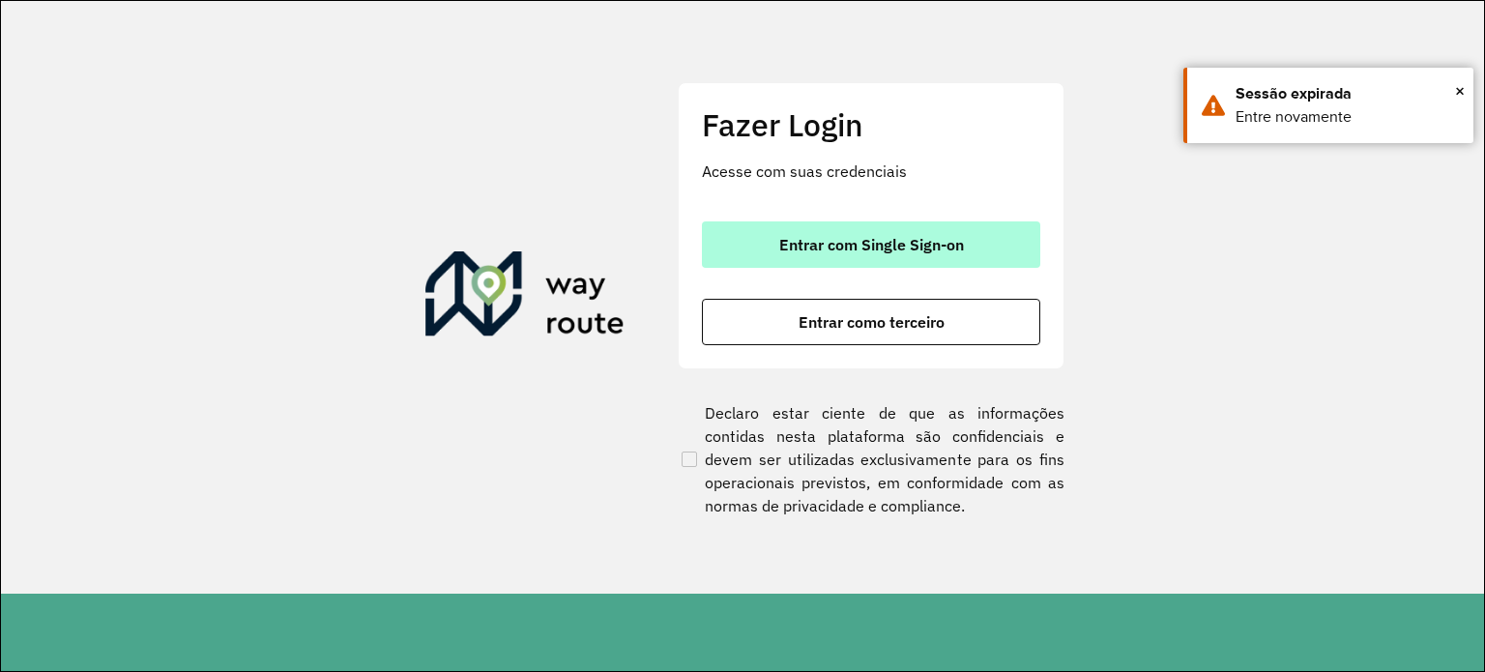
click at [793, 247] on span "Entrar com Single Sign-on" at bounding box center [871, 244] width 185 height 15
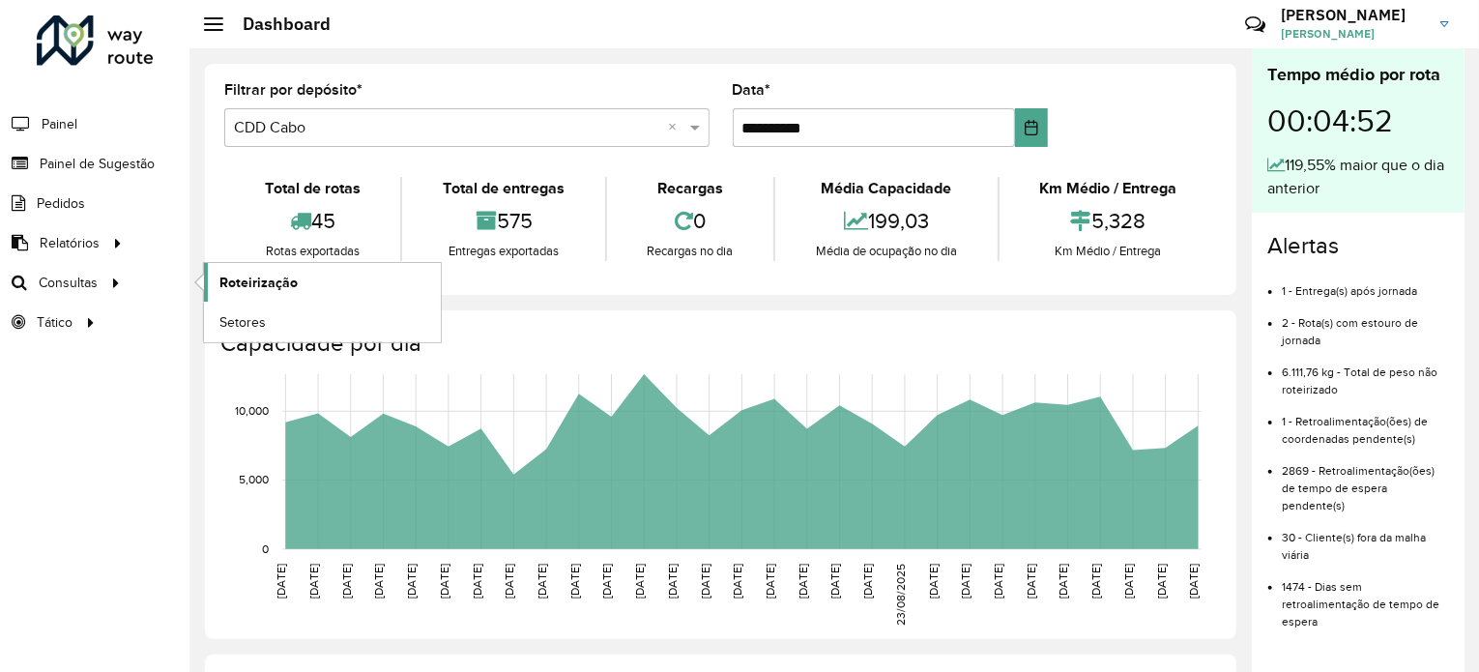
click at [229, 274] on span "Roteirização" at bounding box center [258, 283] width 78 height 20
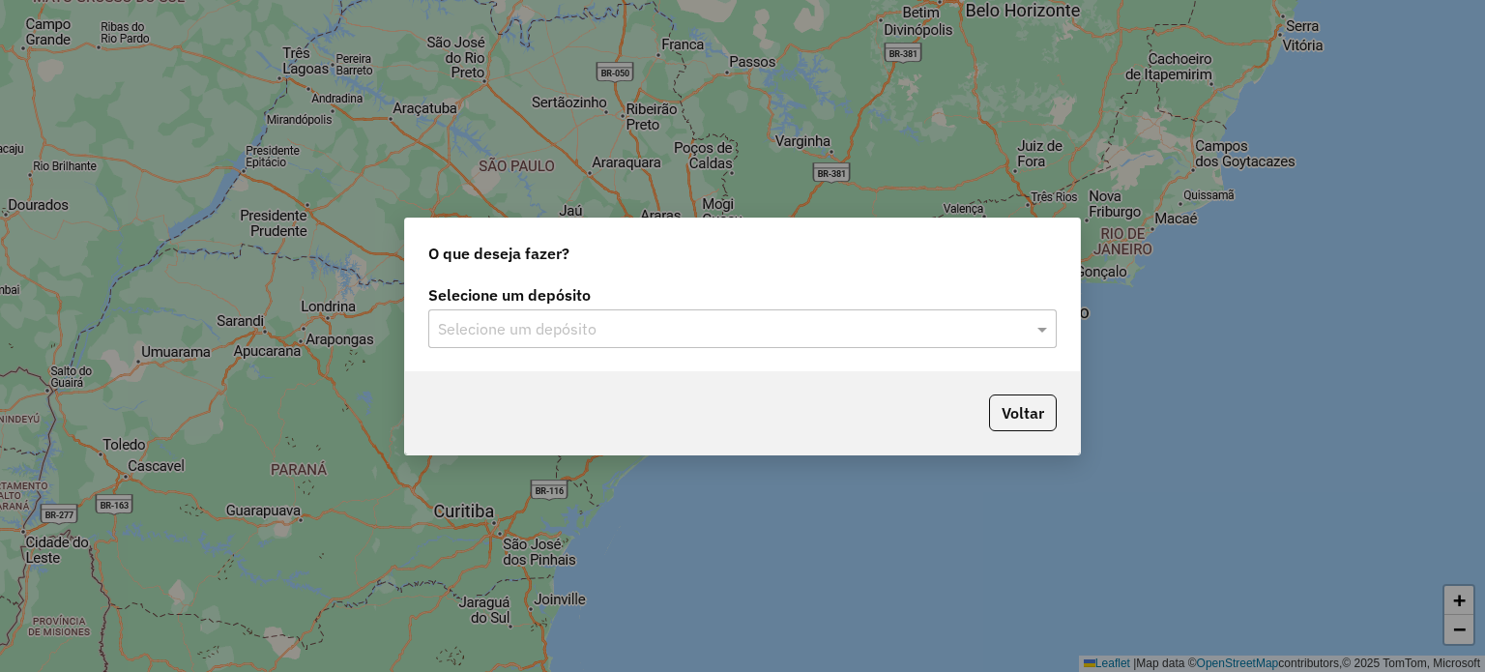
click at [596, 335] on input "text" at bounding box center [723, 329] width 570 height 23
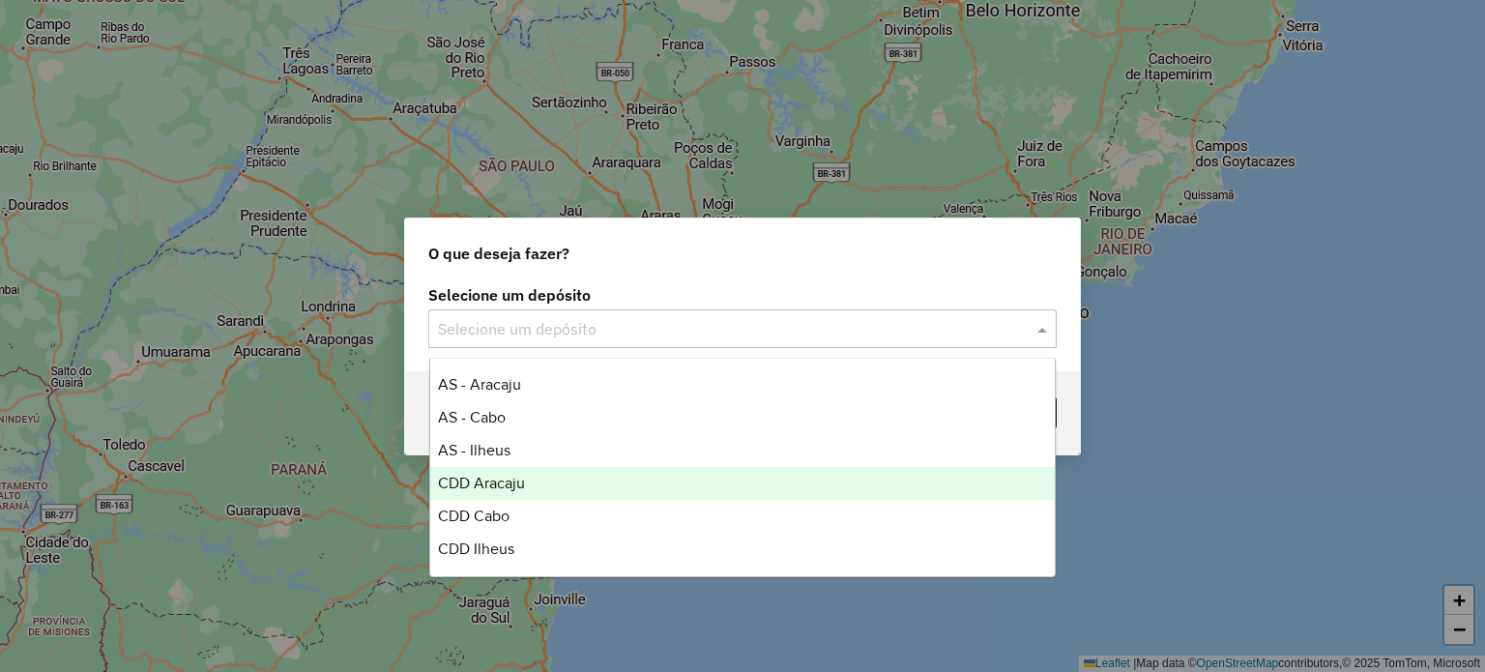
click at [557, 482] on div "CDD Aracaju" at bounding box center [742, 483] width 625 height 33
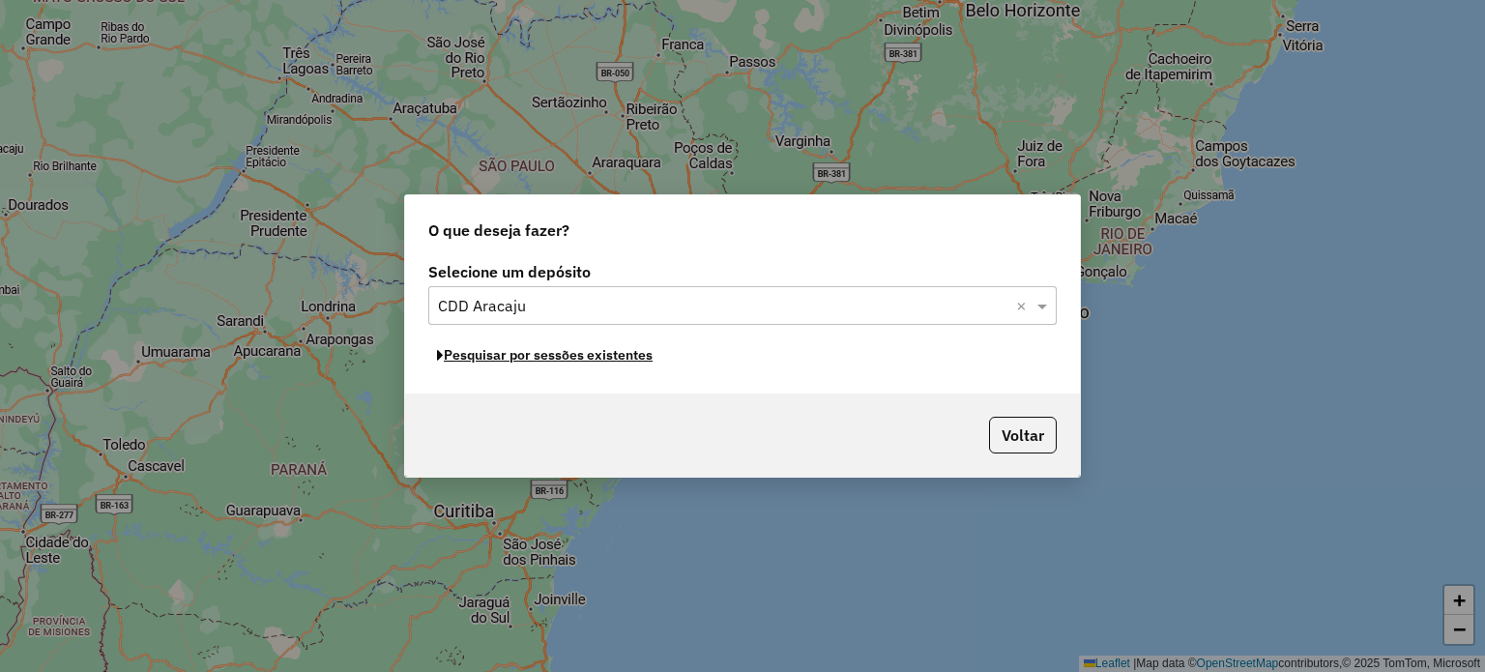
click at [535, 355] on button "Pesquisar por sessões existentes" at bounding box center [544, 355] width 233 height 30
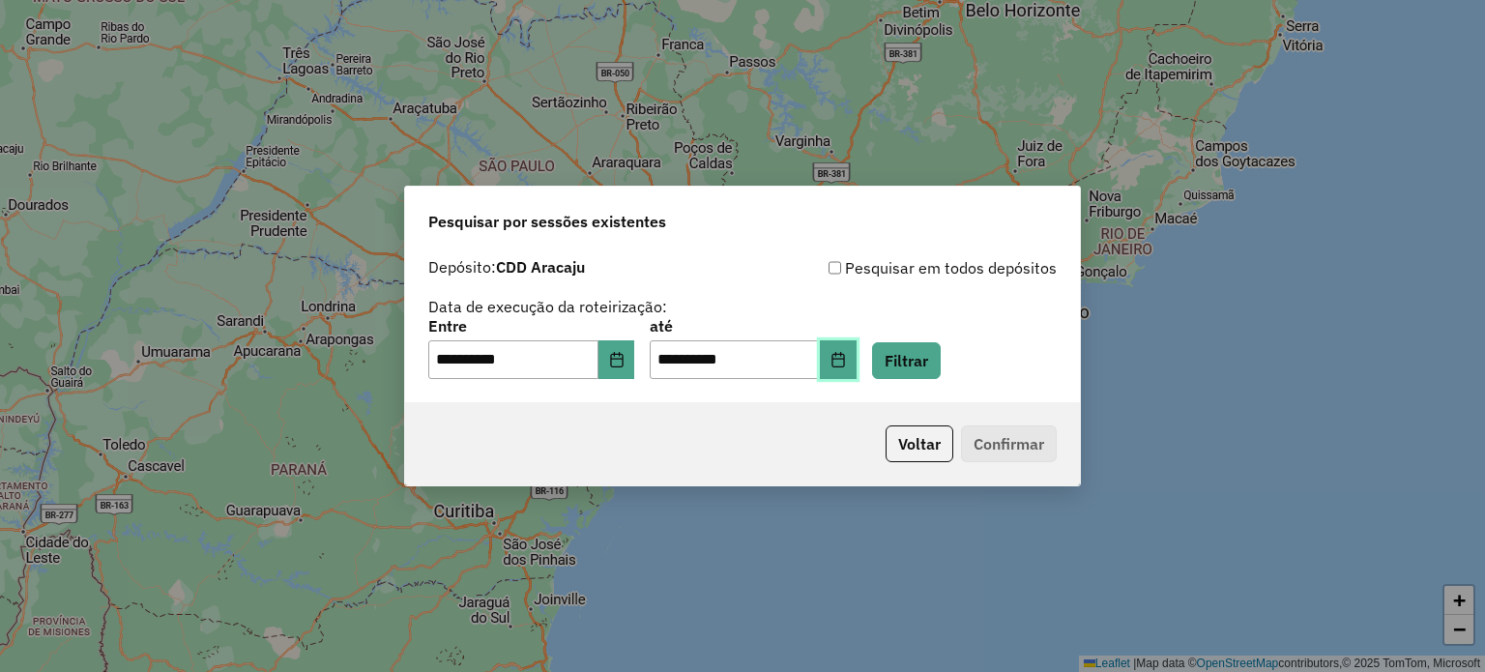
click at [846, 360] on icon "Choose Date" at bounding box center [837, 359] width 15 height 15
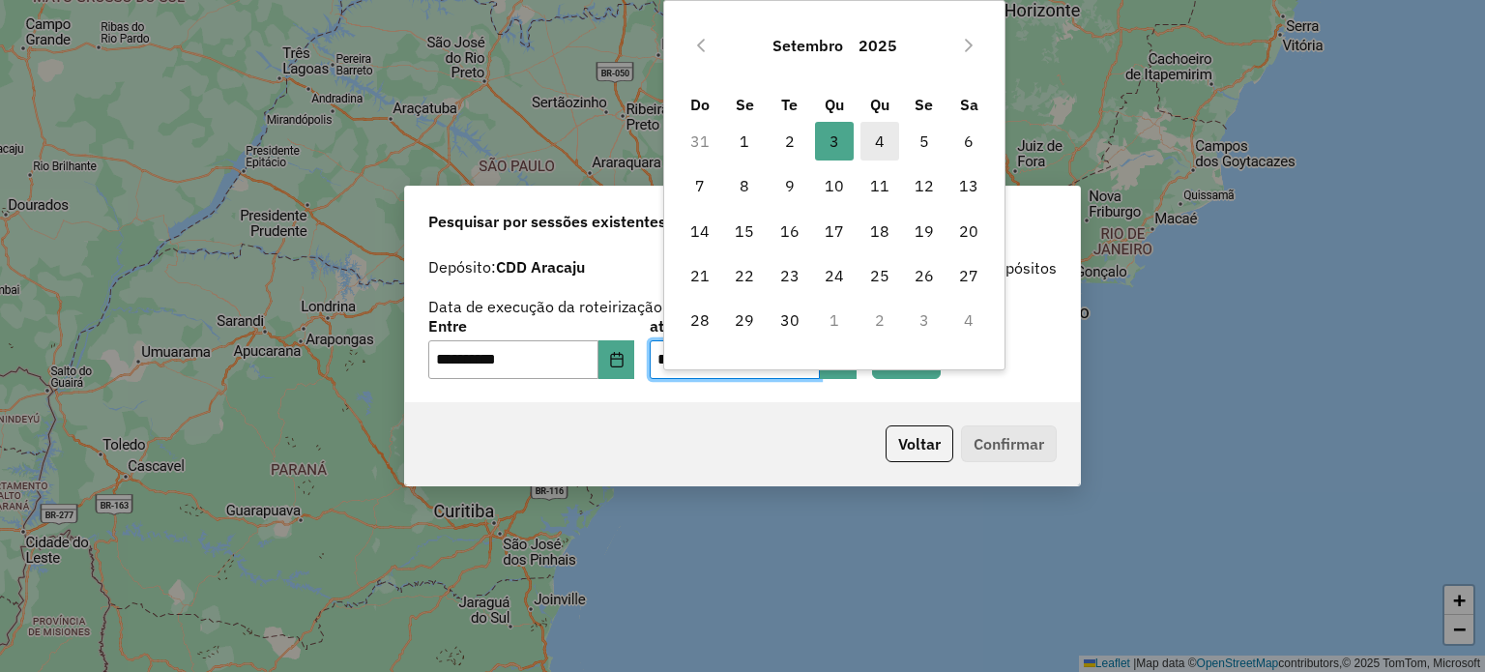
click at [868, 146] on span "4" at bounding box center [879, 141] width 39 height 39
type input "**********"
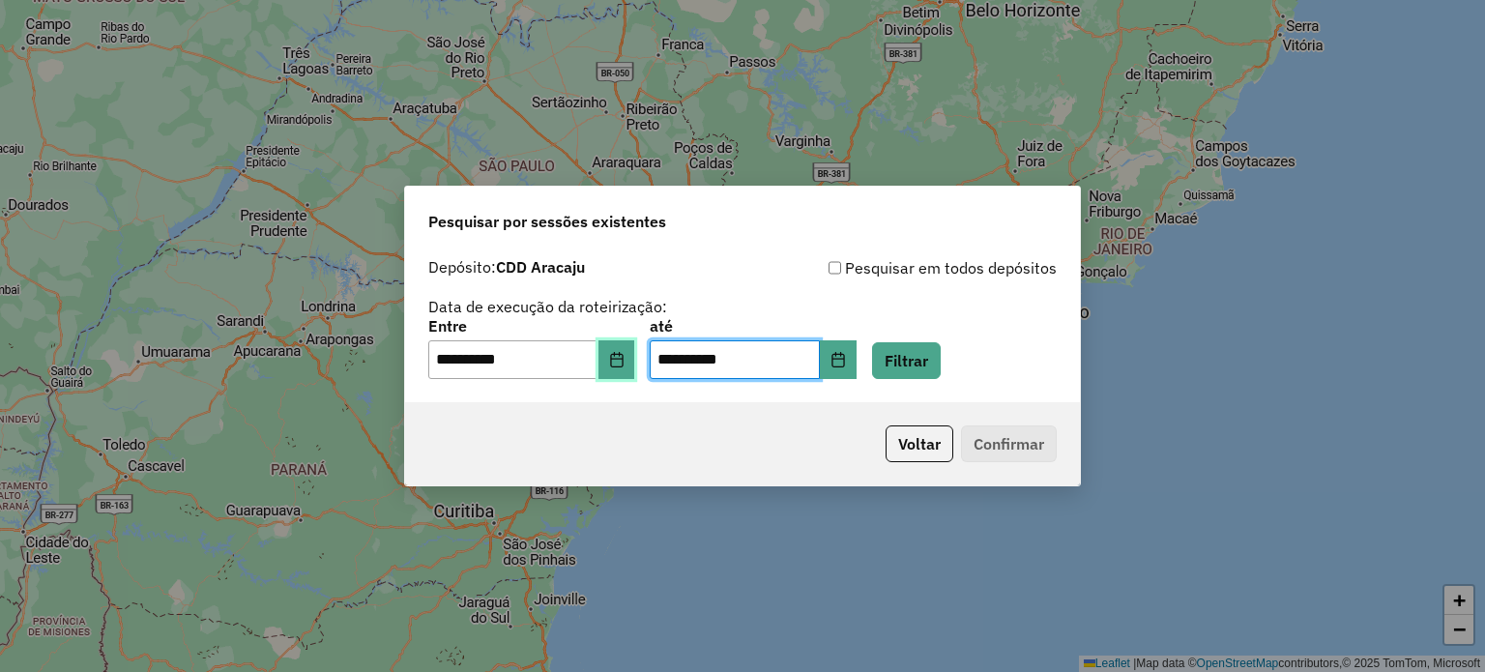
click at [626, 350] on button "Choose Date" at bounding box center [616, 359] width 37 height 39
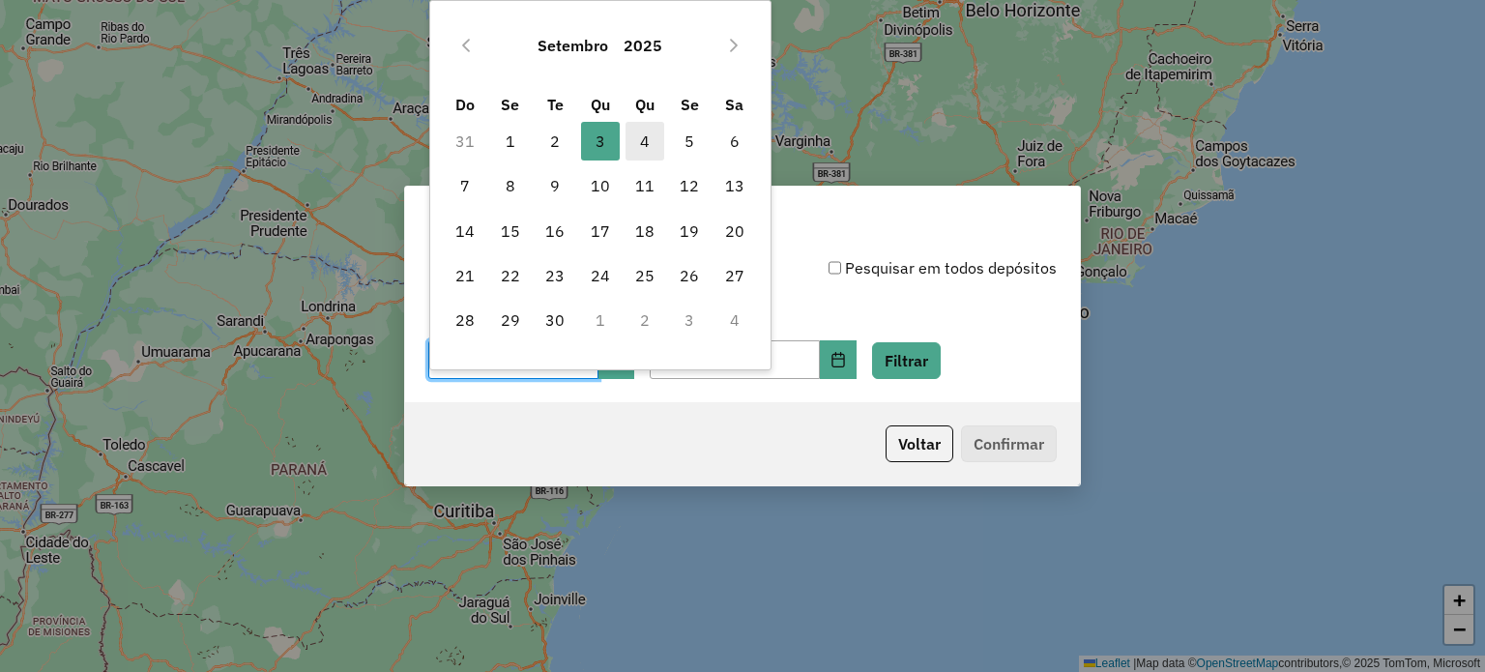
click at [646, 138] on span "4" at bounding box center [644, 141] width 39 height 39
type input "**********"
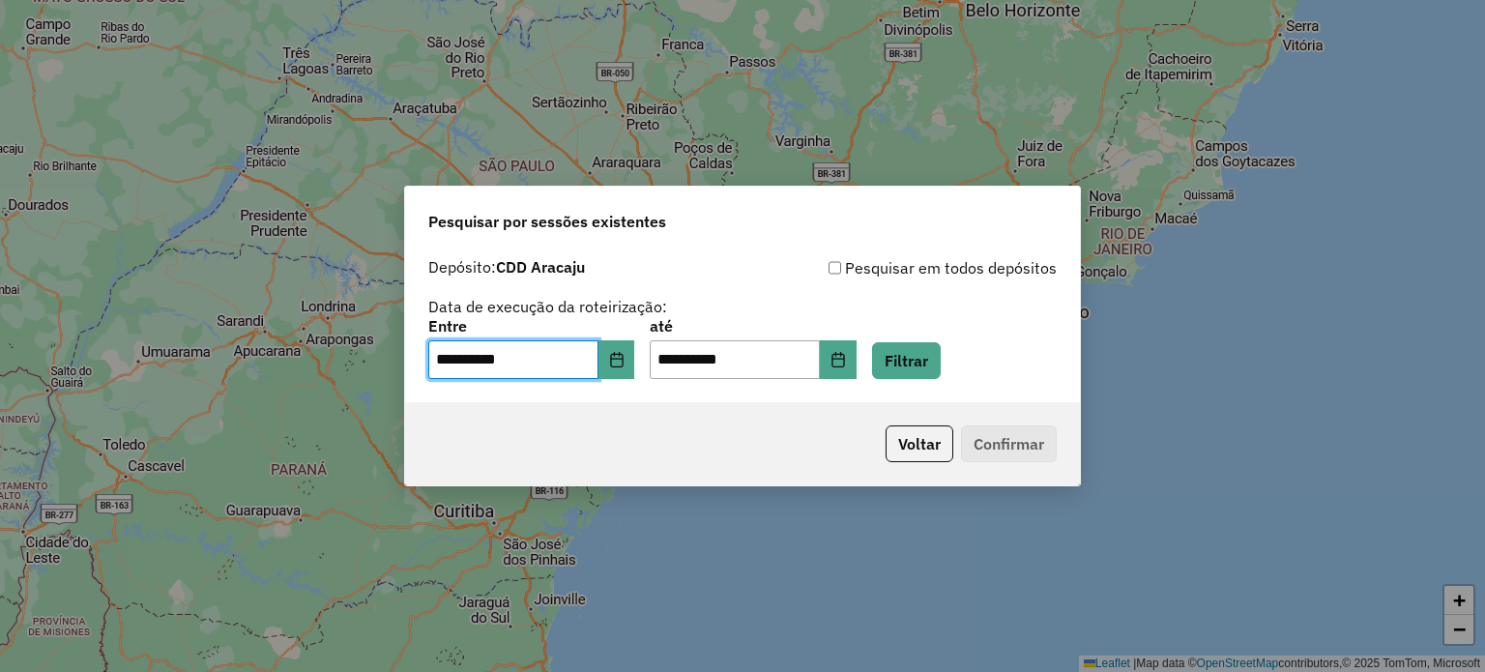
click at [683, 431] on div "Voltar Confirmar" at bounding box center [742, 443] width 675 height 83
click at [941, 366] on button "Filtrar" at bounding box center [906, 360] width 69 height 37
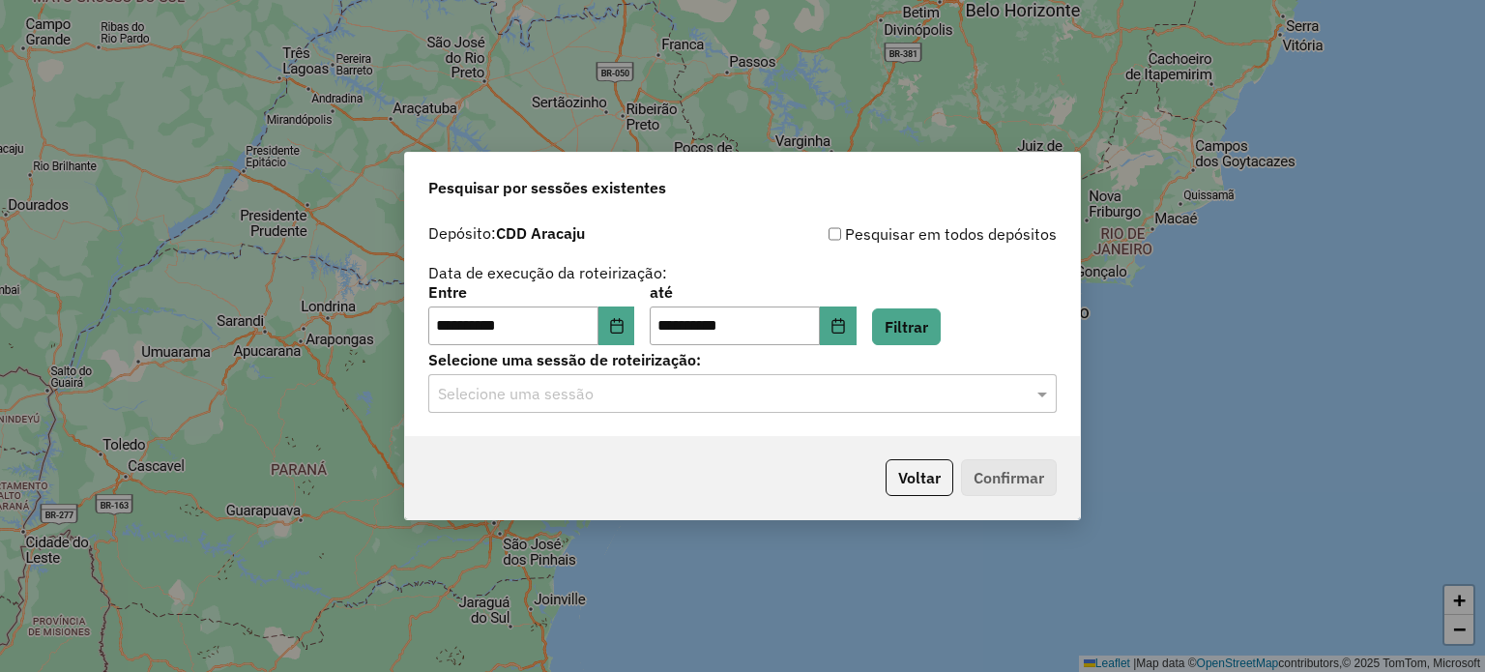
click at [719, 395] on input "text" at bounding box center [723, 394] width 570 height 23
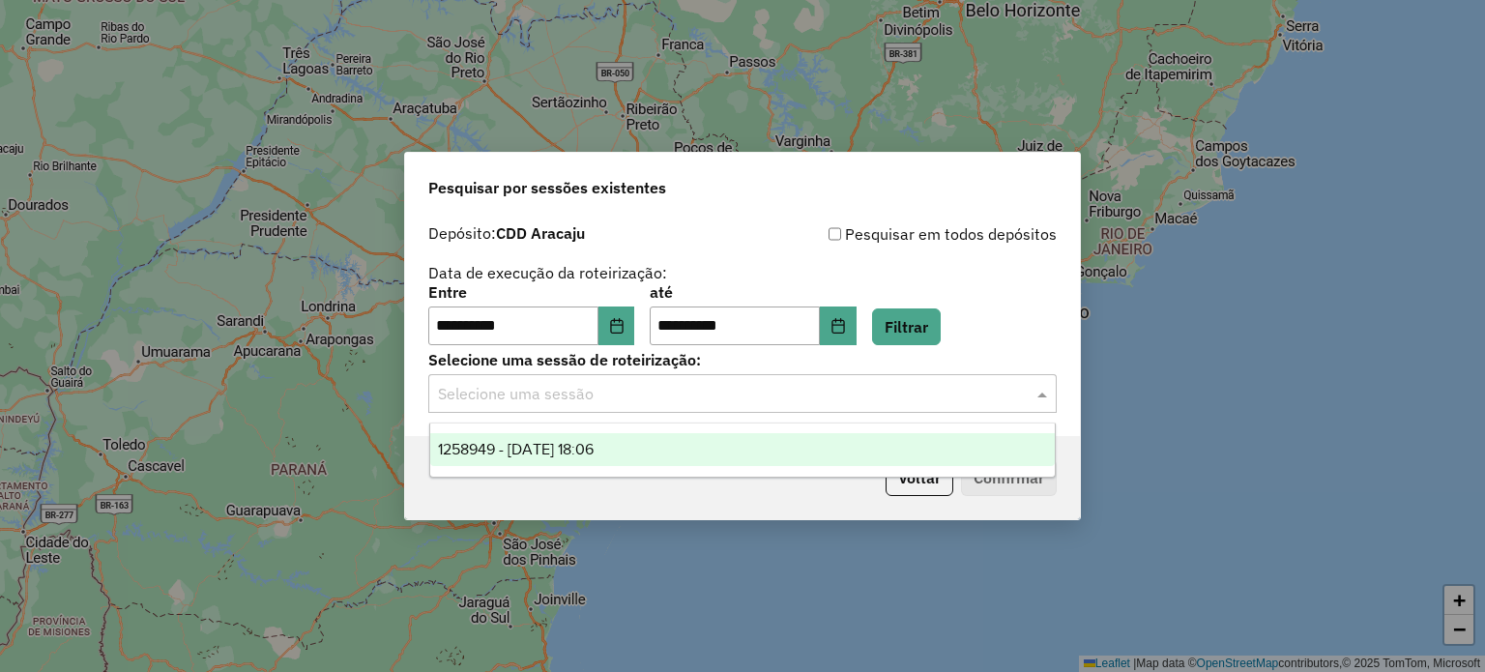
click at [646, 455] on div "1258949 - 04/09/2025 18:06" at bounding box center [742, 449] width 625 height 33
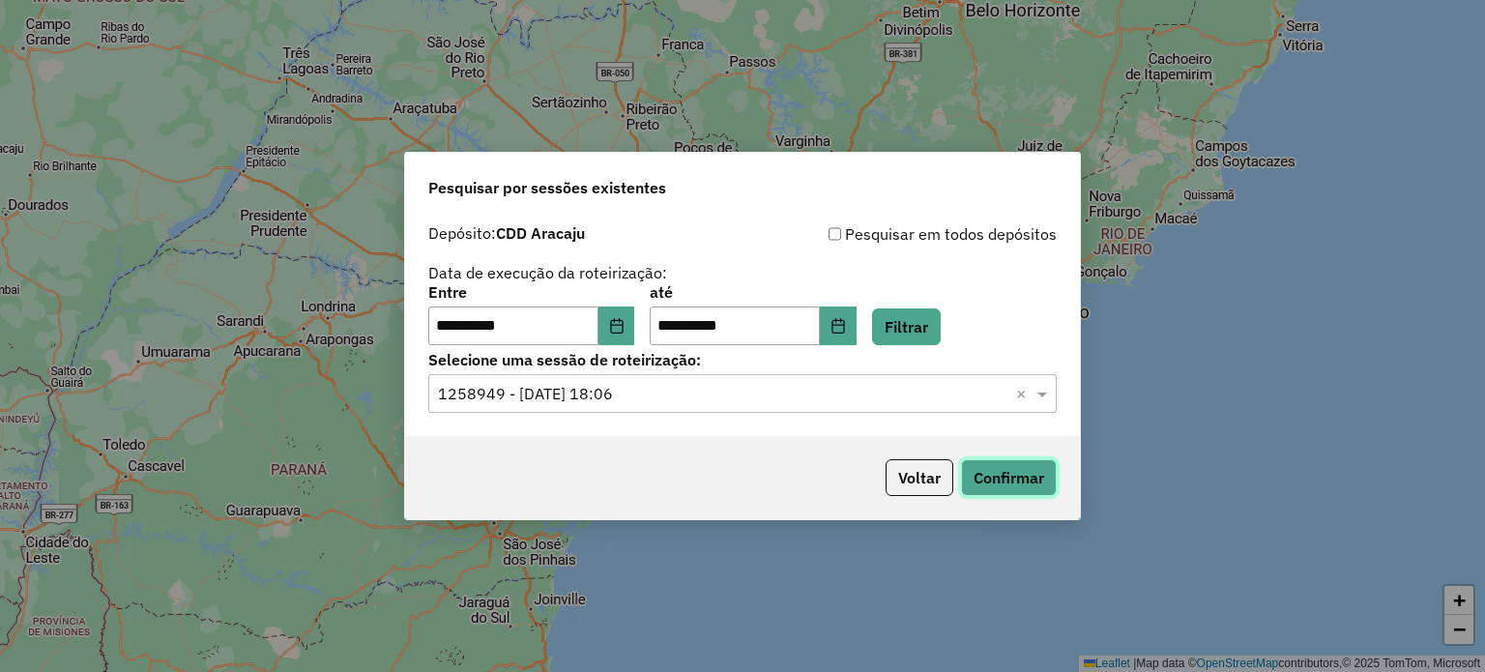
click at [974, 471] on button "Confirmar" at bounding box center [1009, 477] width 96 height 37
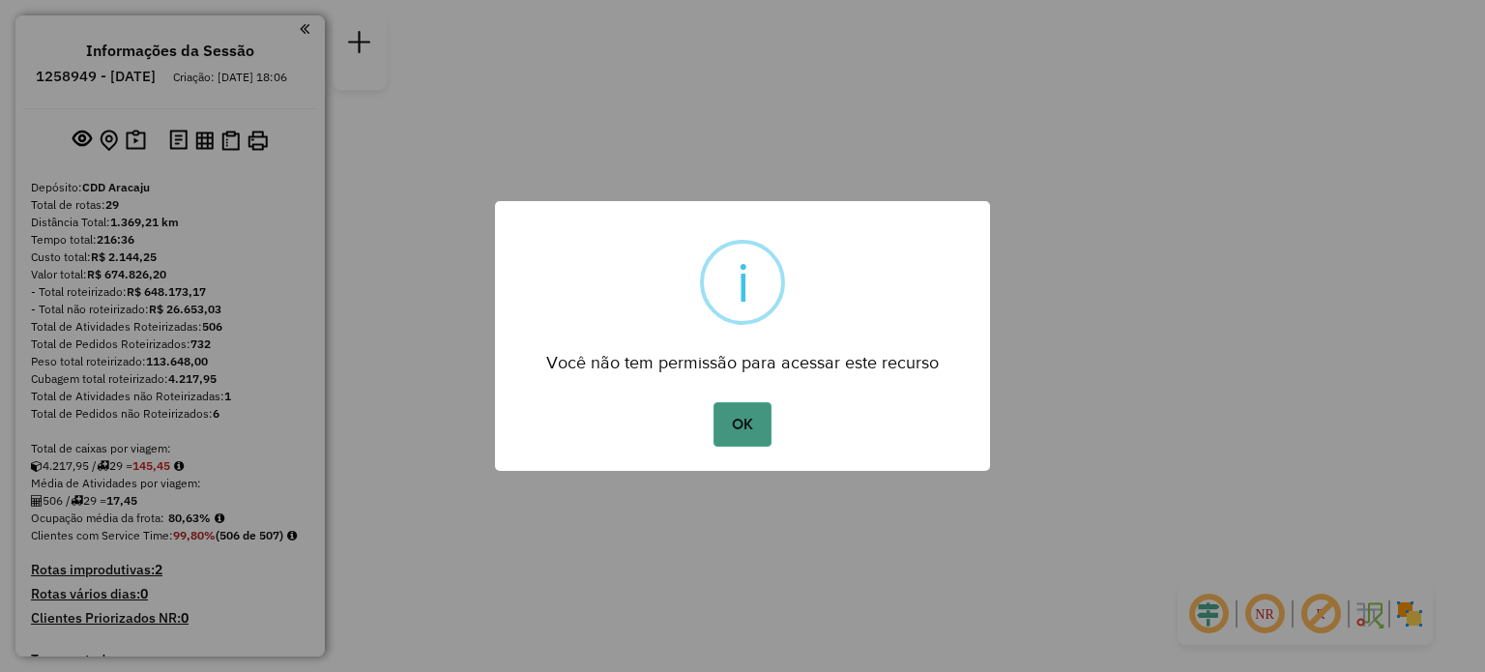
click at [759, 416] on button "OK" at bounding box center [741, 424] width 57 height 44
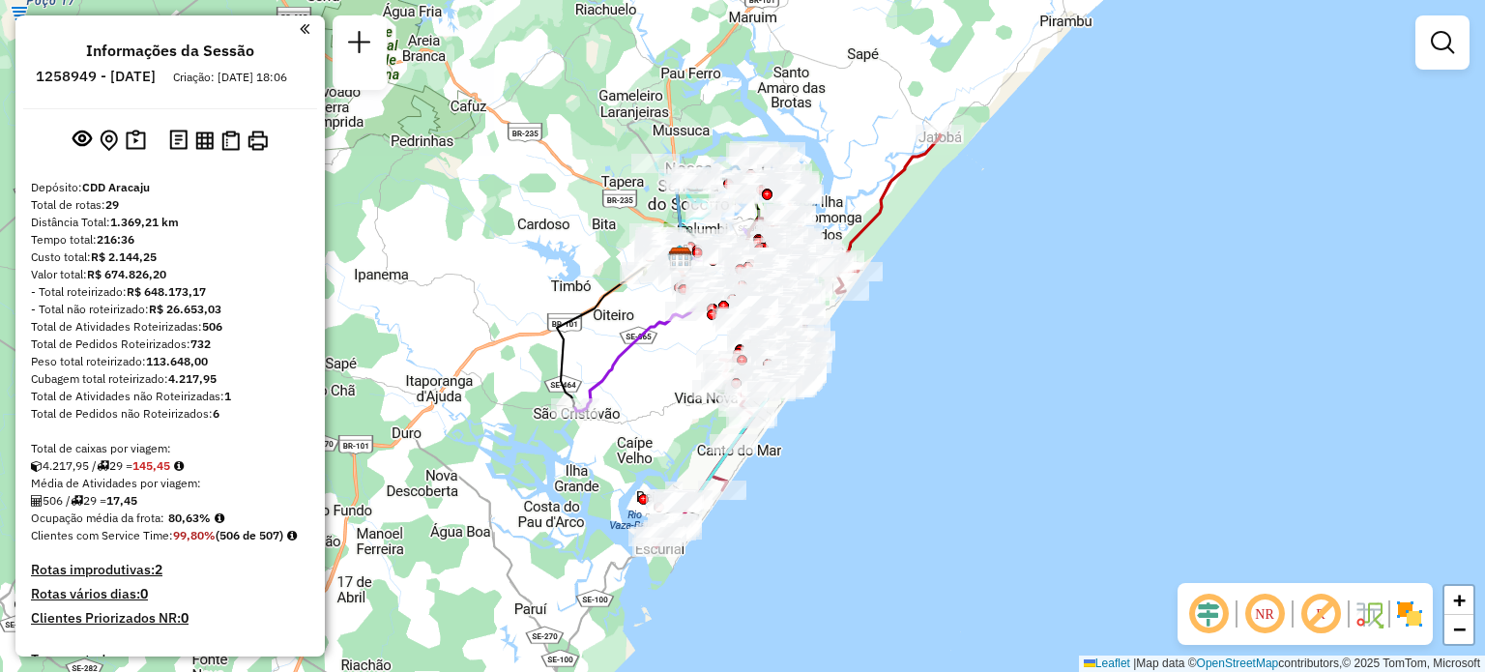
drag, startPoint x: 708, startPoint y: 351, endPoint x: 565, endPoint y: 312, distance: 148.2
click at [565, 312] on div "Janela de atendimento Grade de atendimento Capacidade Transportadoras Veículos …" at bounding box center [742, 336] width 1485 height 672
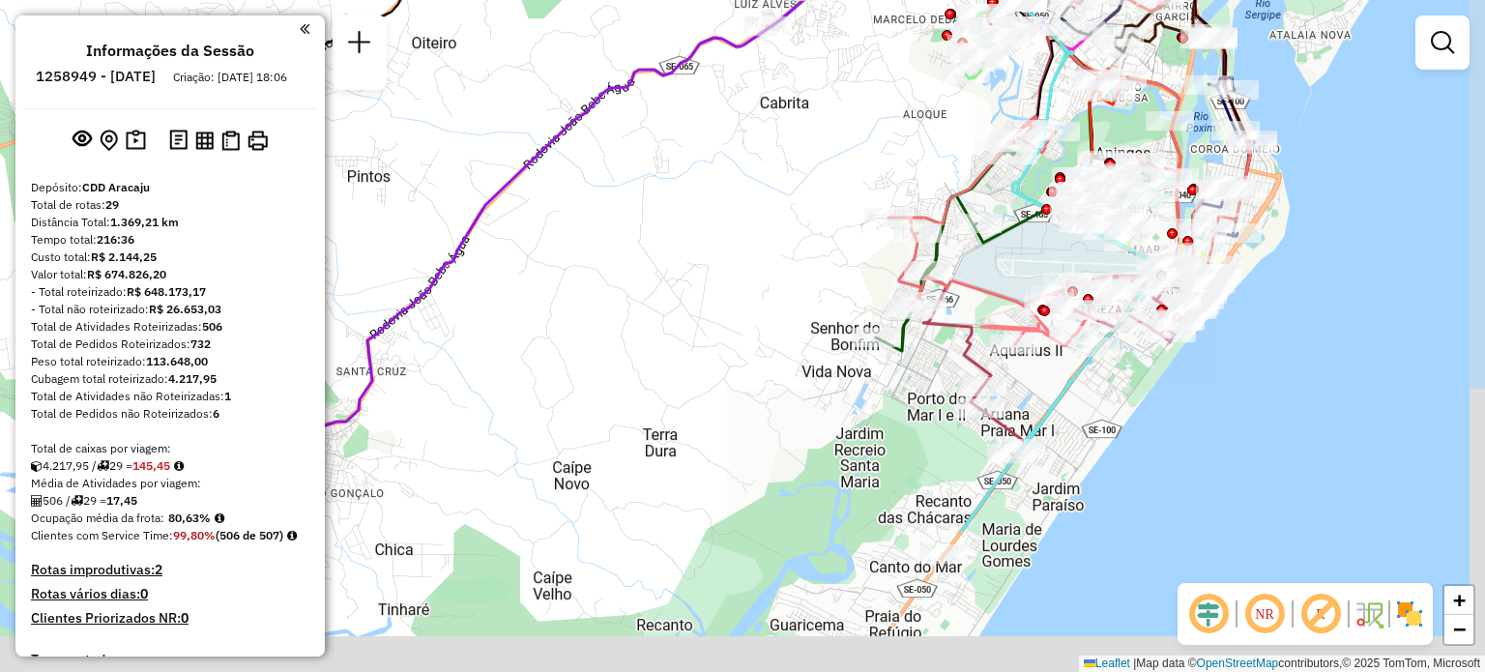
drag, startPoint x: 858, startPoint y: 436, endPoint x: 686, endPoint y: 229, distance: 269.1
click at [686, 229] on div "Janela de atendimento Grade de atendimento Capacidade Transportadoras Veículos …" at bounding box center [742, 336] width 1485 height 672
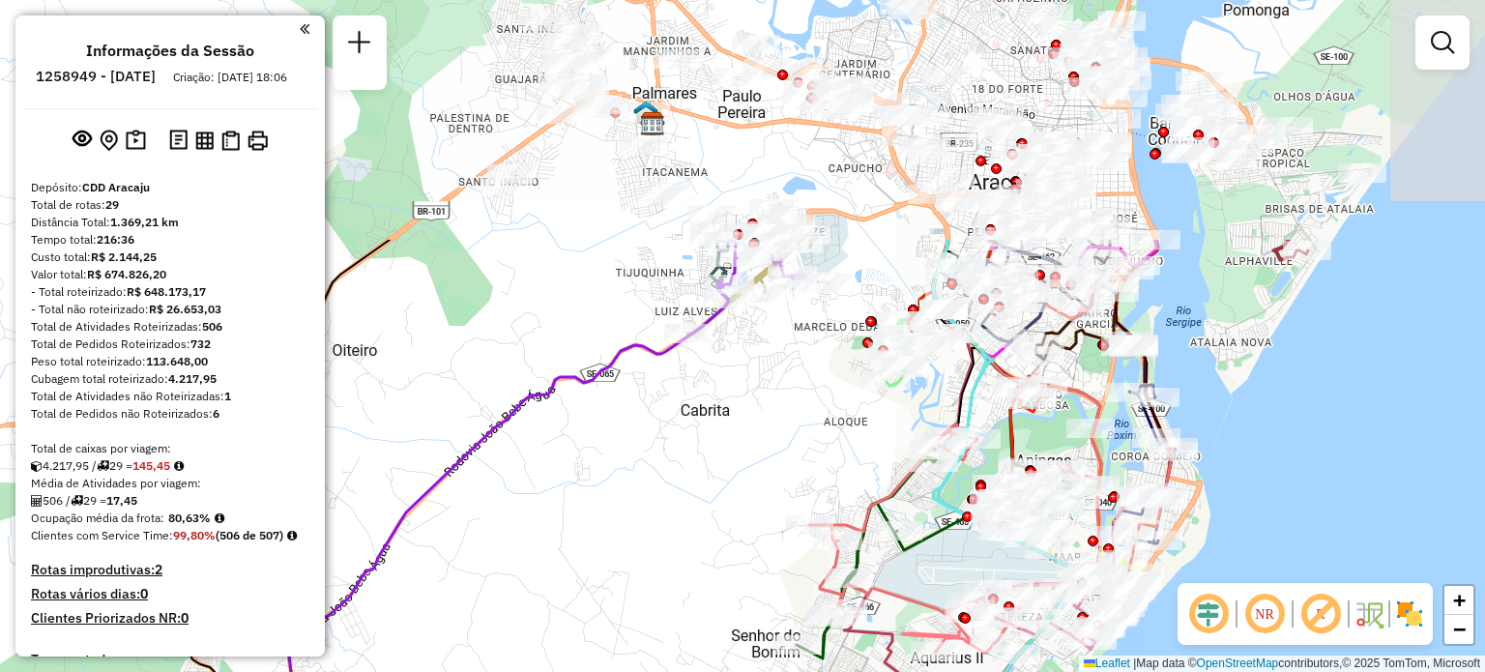
drag, startPoint x: 817, startPoint y: 219, endPoint x: 741, endPoint y: 504, distance: 294.3
click at [741, 504] on div "Janela de atendimento Grade de atendimento Capacidade Transportadoras Veículos …" at bounding box center [742, 336] width 1485 height 672
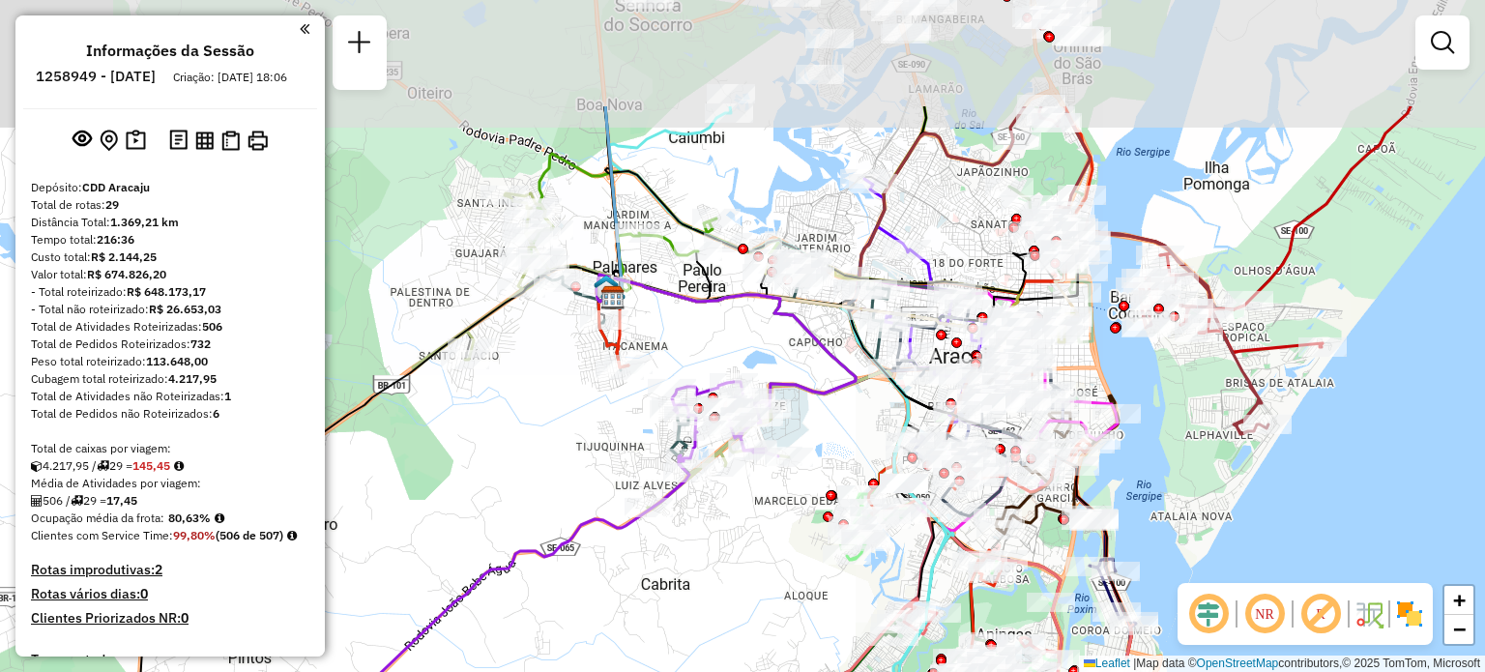
drag, startPoint x: 778, startPoint y: 398, endPoint x: 739, endPoint y: 555, distance: 161.5
click at [739, 555] on div "Janela de atendimento Grade de atendimento Capacidade Transportadoras Veículos …" at bounding box center [742, 336] width 1485 height 672
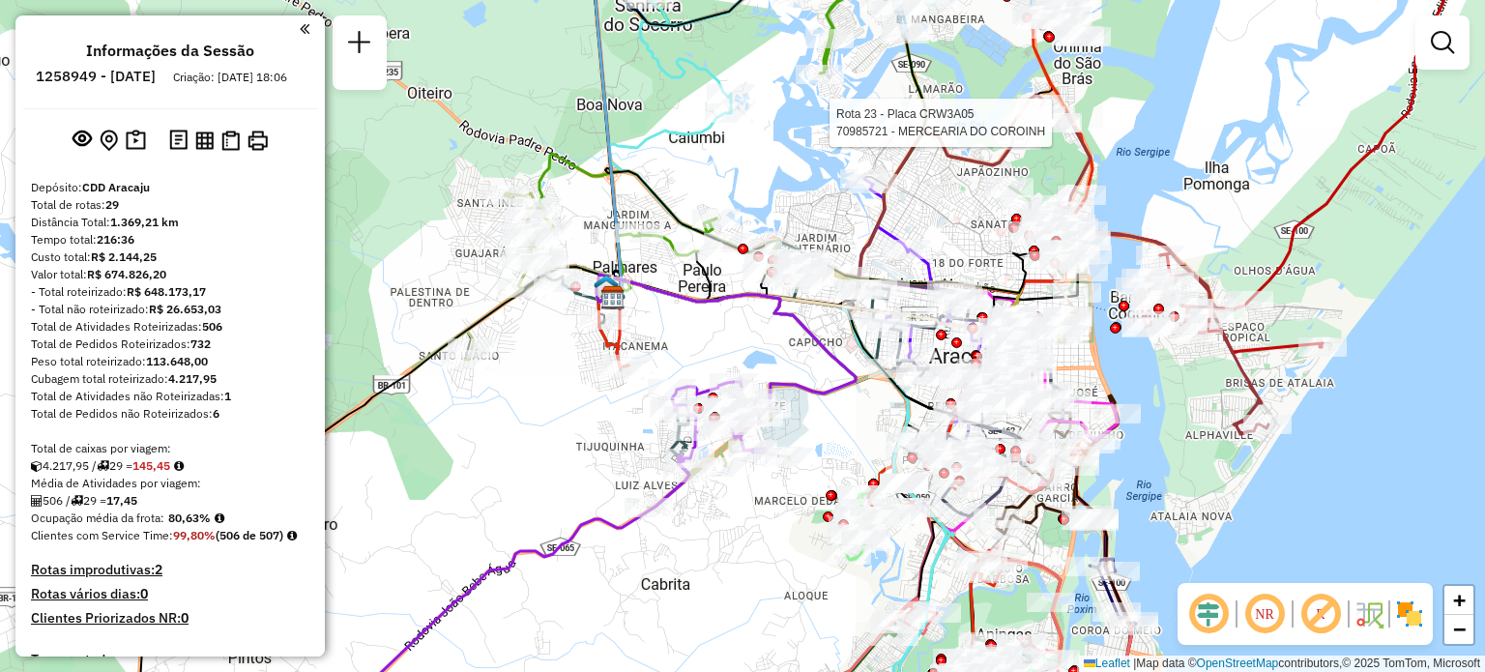
select select "**********"
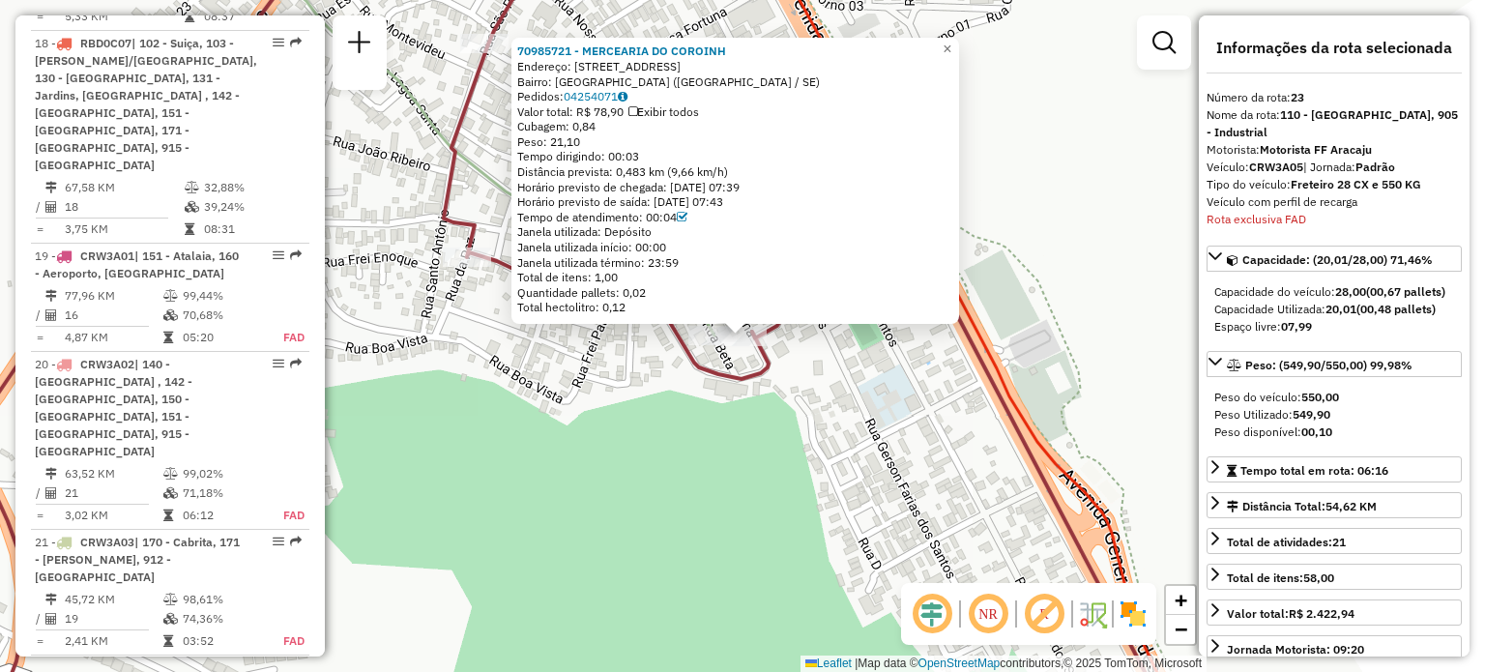
scroll to position [2509, 0]
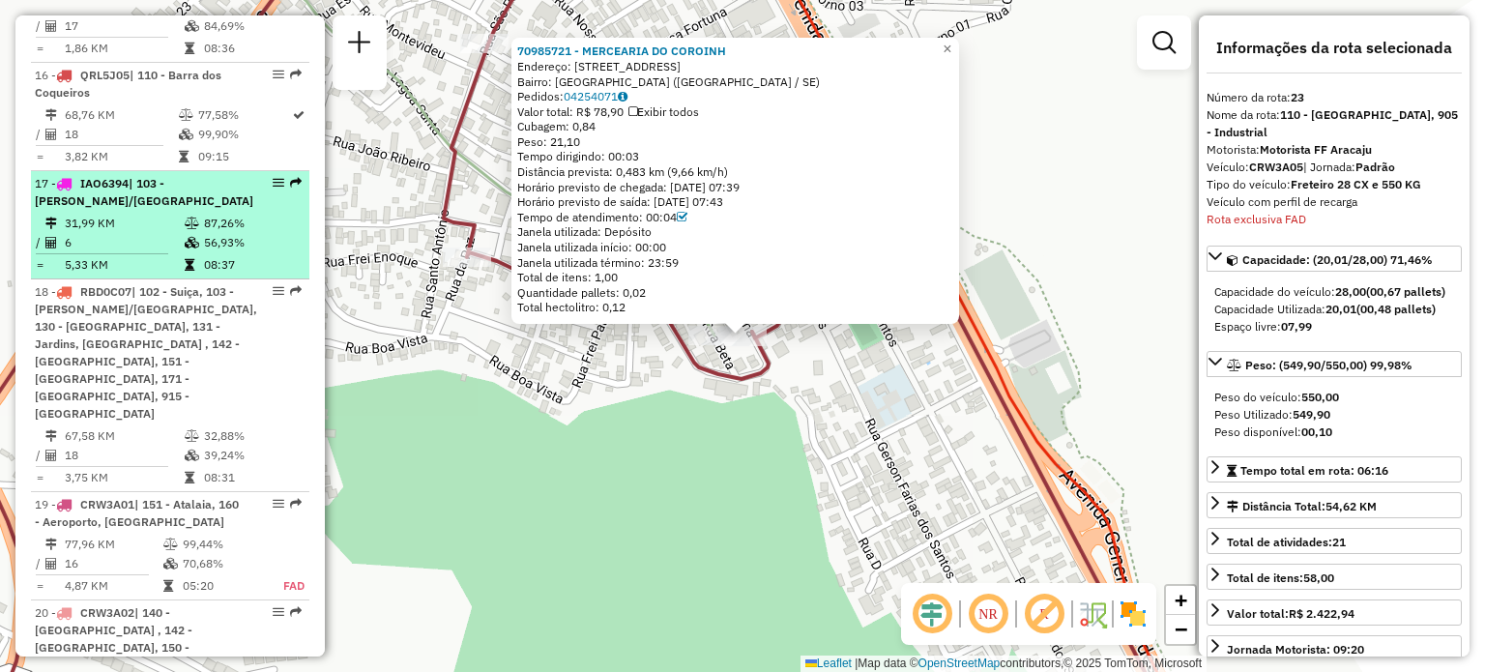
click at [137, 175] on div "17 - IAO6394 | 103 - Salgado Filho/São José" at bounding box center [144, 192] width 218 height 35
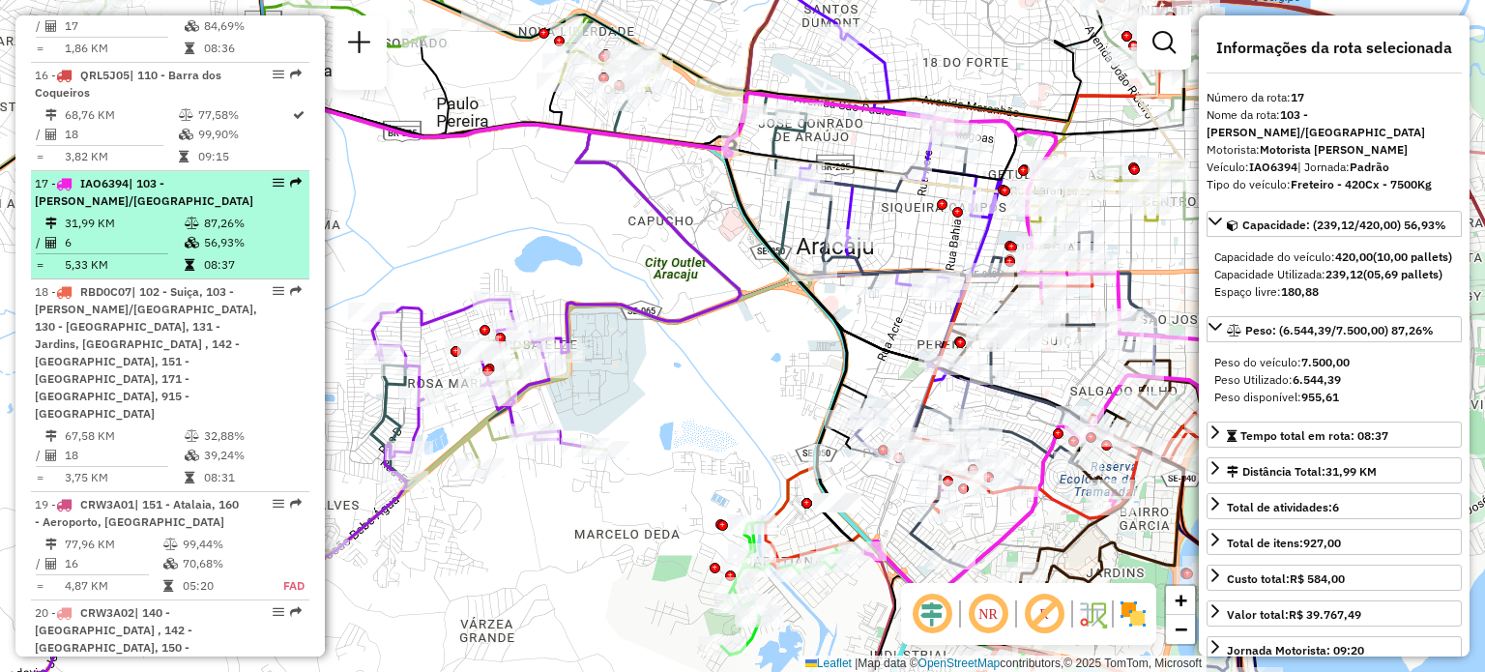
click at [150, 175] on div "17 - IAO6394 | 103 - Salgado Filho/São José" at bounding box center [144, 192] width 218 height 35
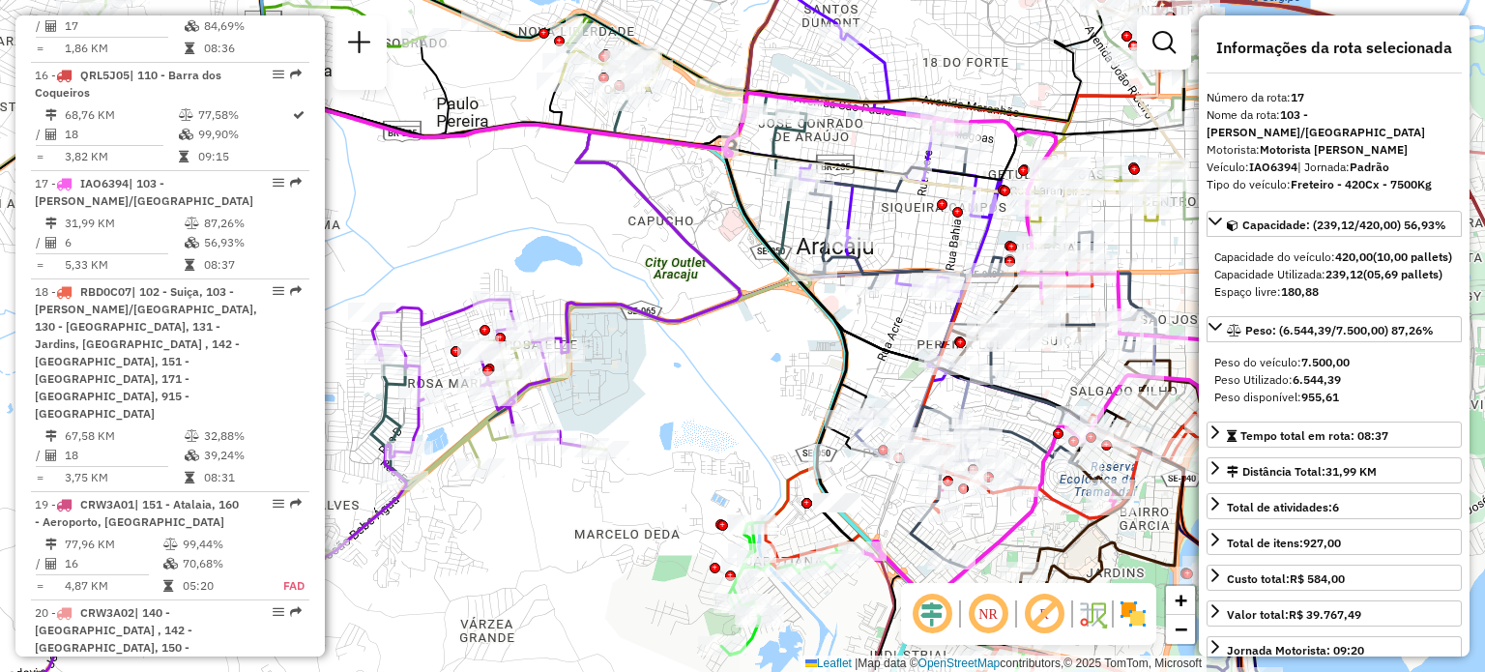
drag, startPoint x: 150, startPoint y: 127, endPoint x: 703, endPoint y: 334, distance: 590.7
click at [703, 334] on div "Janela de atendimento Grade de atendimento Capacidade Transportadoras Veículos …" at bounding box center [742, 336] width 1485 height 672
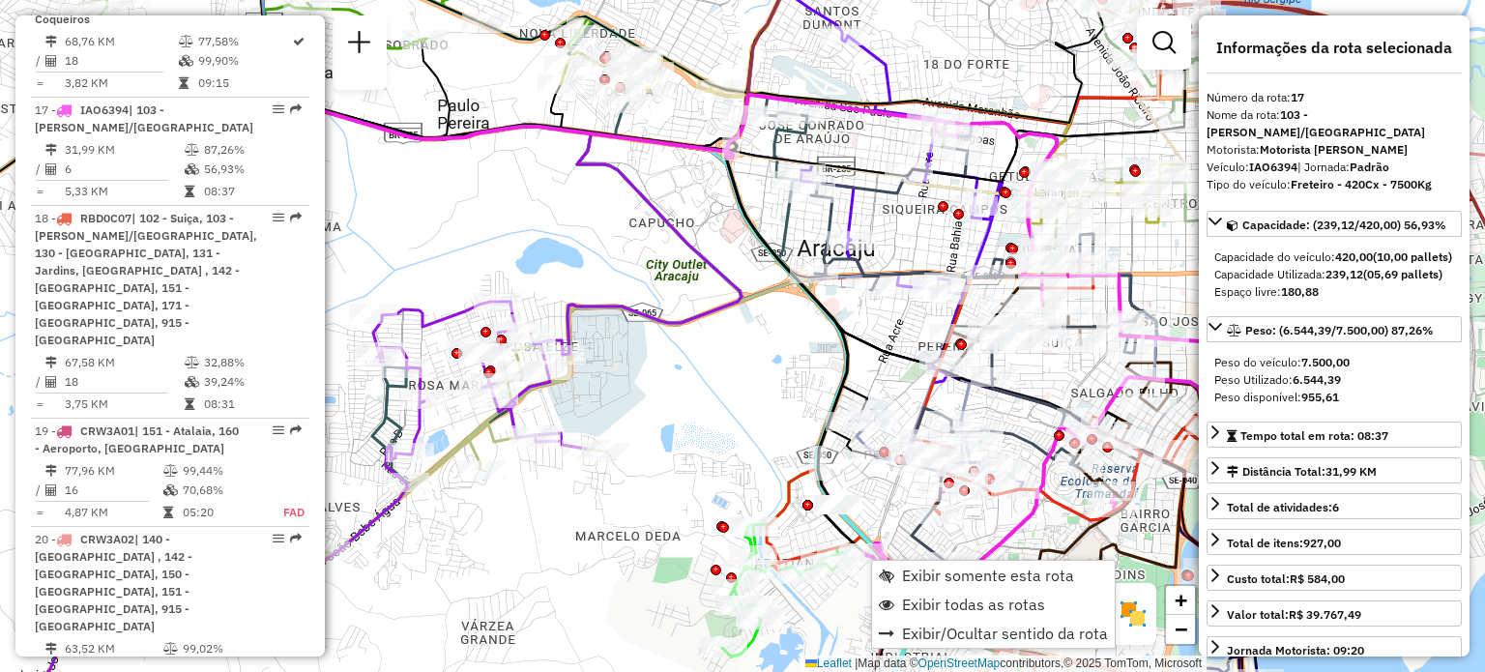
scroll to position [2591, 0]
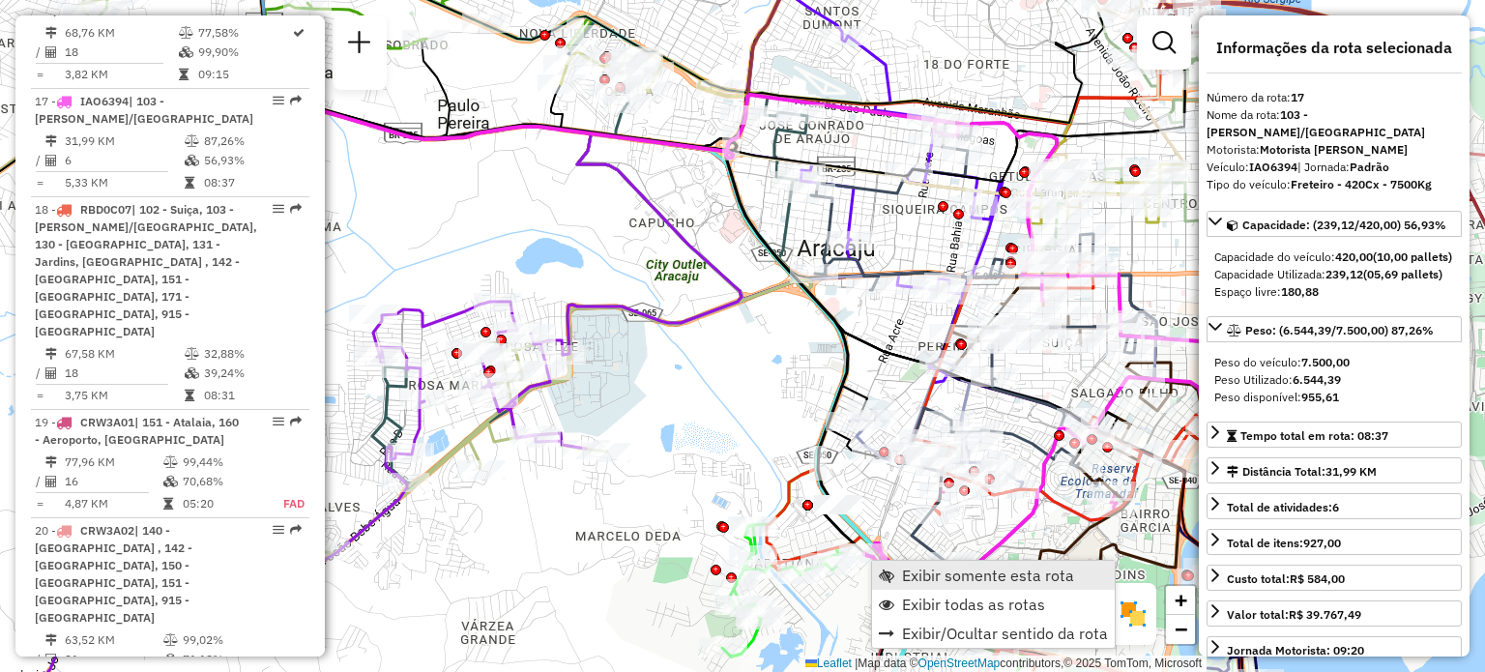
click at [905, 569] on span "Exibir somente esta rota" at bounding box center [988, 574] width 172 height 15
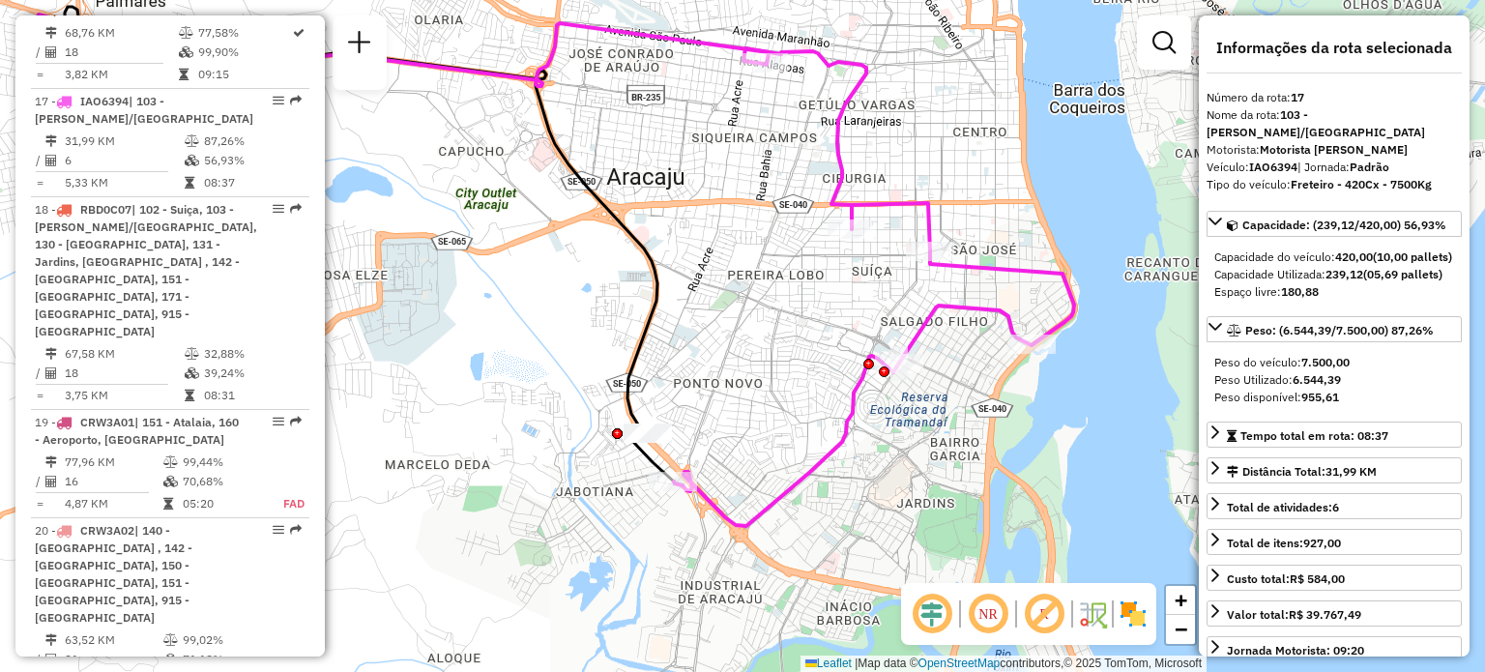
drag, startPoint x: 673, startPoint y: 386, endPoint x: 525, endPoint y: 333, distance: 157.2
click at [525, 333] on div "Janela de atendimento Grade de atendimento Capacidade Transportadoras Veículos …" at bounding box center [742, 336] width 1485 height 672
click at [974, 612] on em at bounding box center [988, 614] width 46 height 46
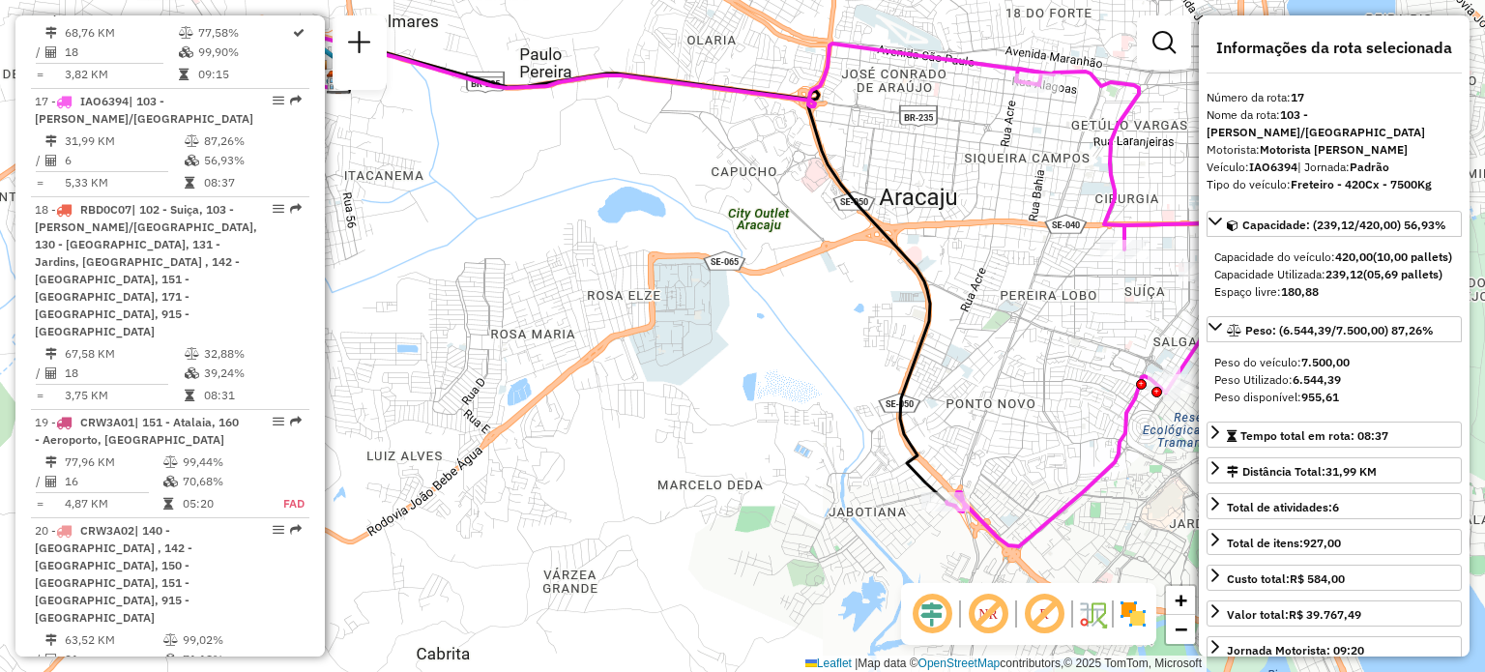
drag, startPoint x: 446, startPoint y: 138, endPoint x: 683, endPoint y: 146, distance: 237.0
click at [683, 146] on div "Janela de atendimento Grade de atendimento Capacidade Transportadoras Veículos …" at bounding box center [742, 336] width 1485 height 672
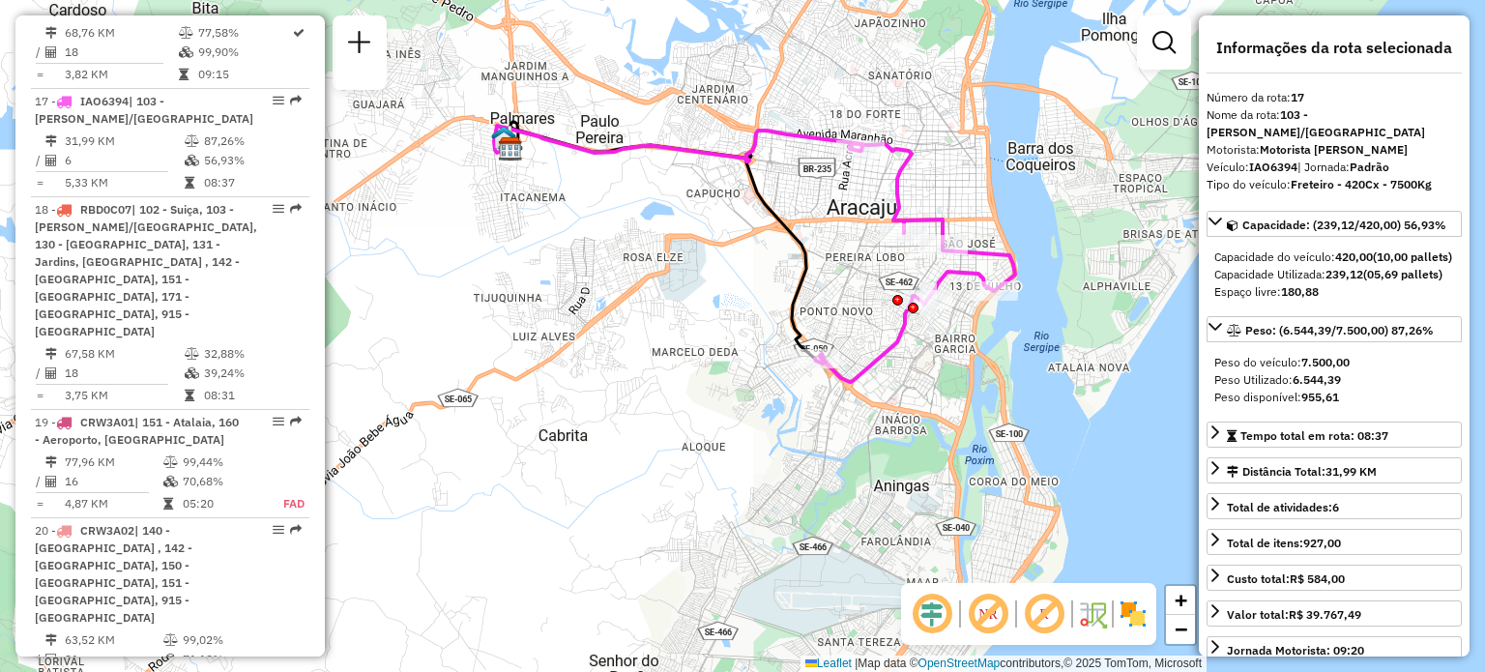
drag, startPoint x: 683, startPoint y: 146, endPoint x: 683, endPoint y: 182, distance: 35.8
click at [683, 182] on div "Janela de atendimento Grade de atendimento Capacidade Transportadoras Veículos …" at bounding box center [742, 336] width 1485 height 672
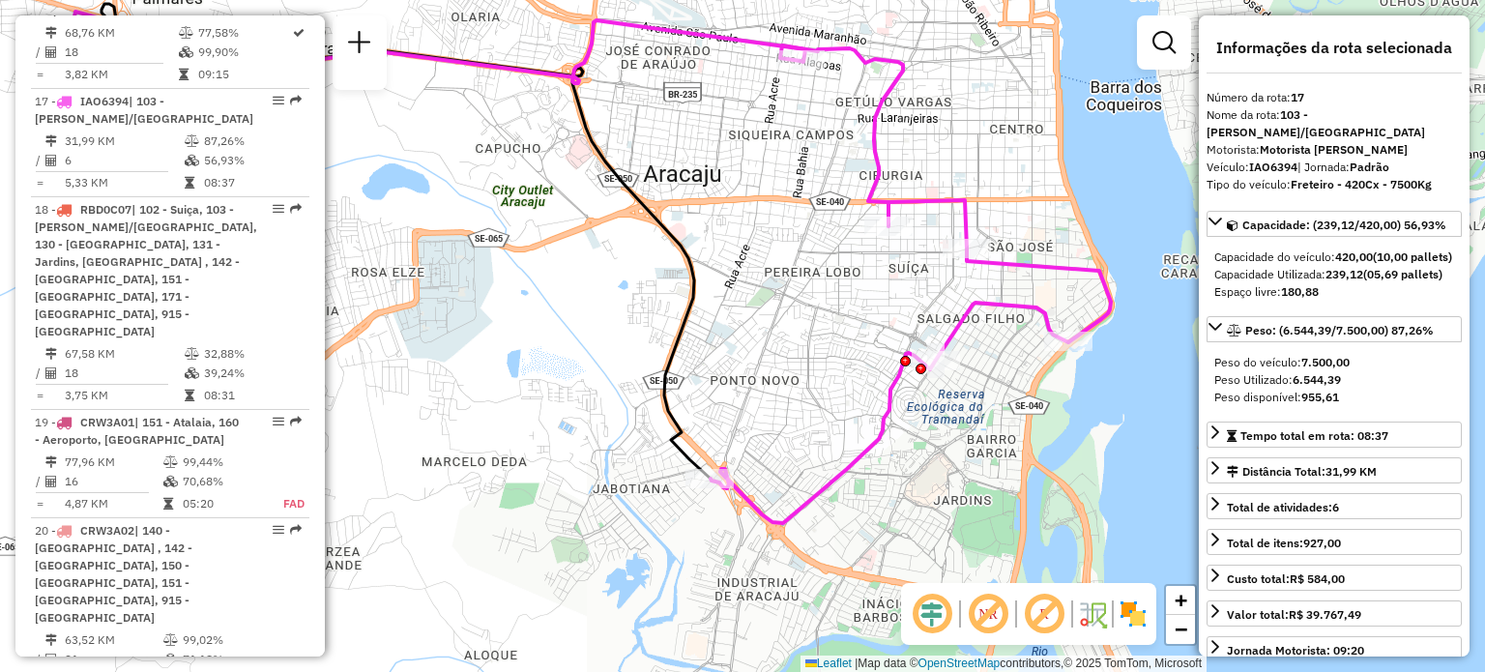
drag, startPoint x: 878, startPoint y: 266, endPoint x: 748, endPoint y: 243, distance: 131.6
click at [748, 243] on div "Janela de atendimento Grade de atendimento Capacidade Transportadoras Veículos …" at bounding box center [742, 336] width 1485 height 672
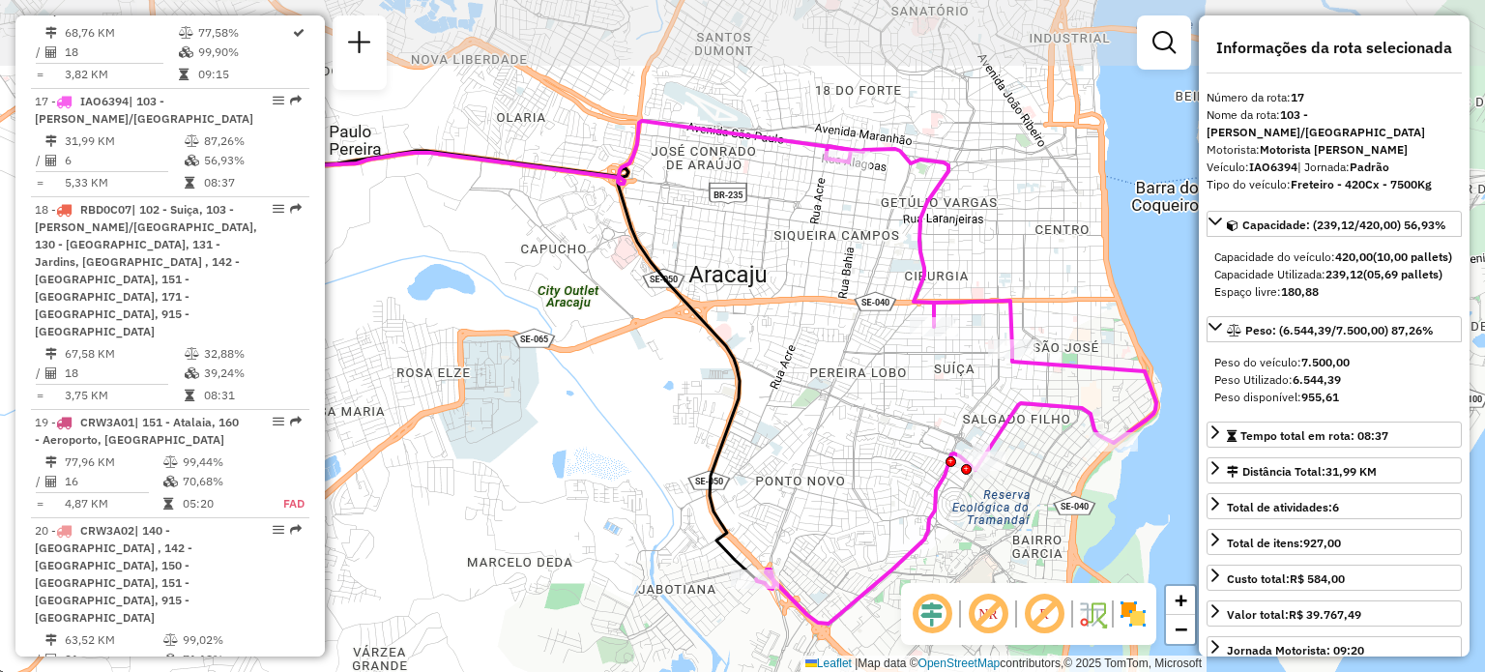
drag, startPoint x: 753, startPoint y: 247, endPoint x: 779, endPoint y: 305, distance: 62.7
click at [779, 305] on div "Janela de atendimento Grade de atendimento Capacidade Transportadoras Veículos …" at bounding box center [742, 336] width 1485 height 672
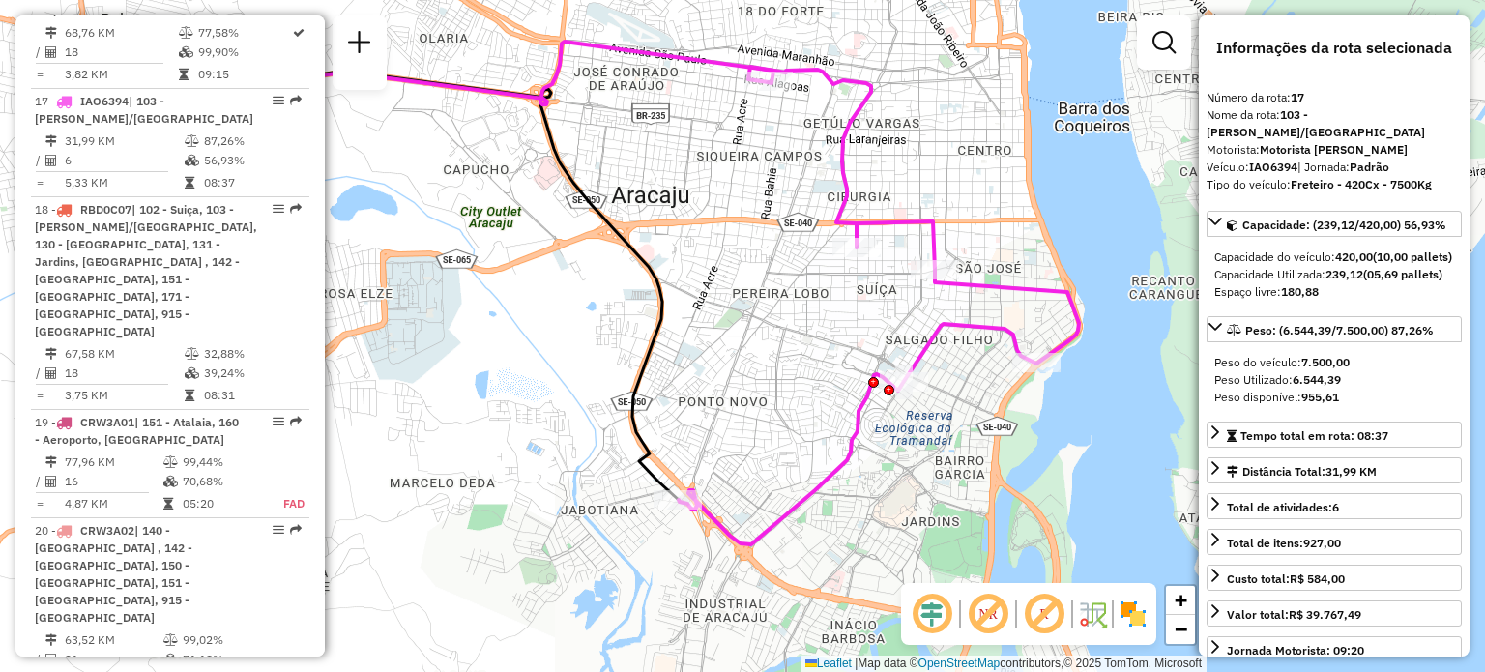
drag, startPoint x: 837, startPoint y: 382, endPoint x: 758, endPoint y: 299, distance: 114.9
click at [758, 299] on div "Janela de atendimento Grade de atendimento Capacidade Transportadoras Veículos …" at bounding box center [742, 336] width 1485 height 672
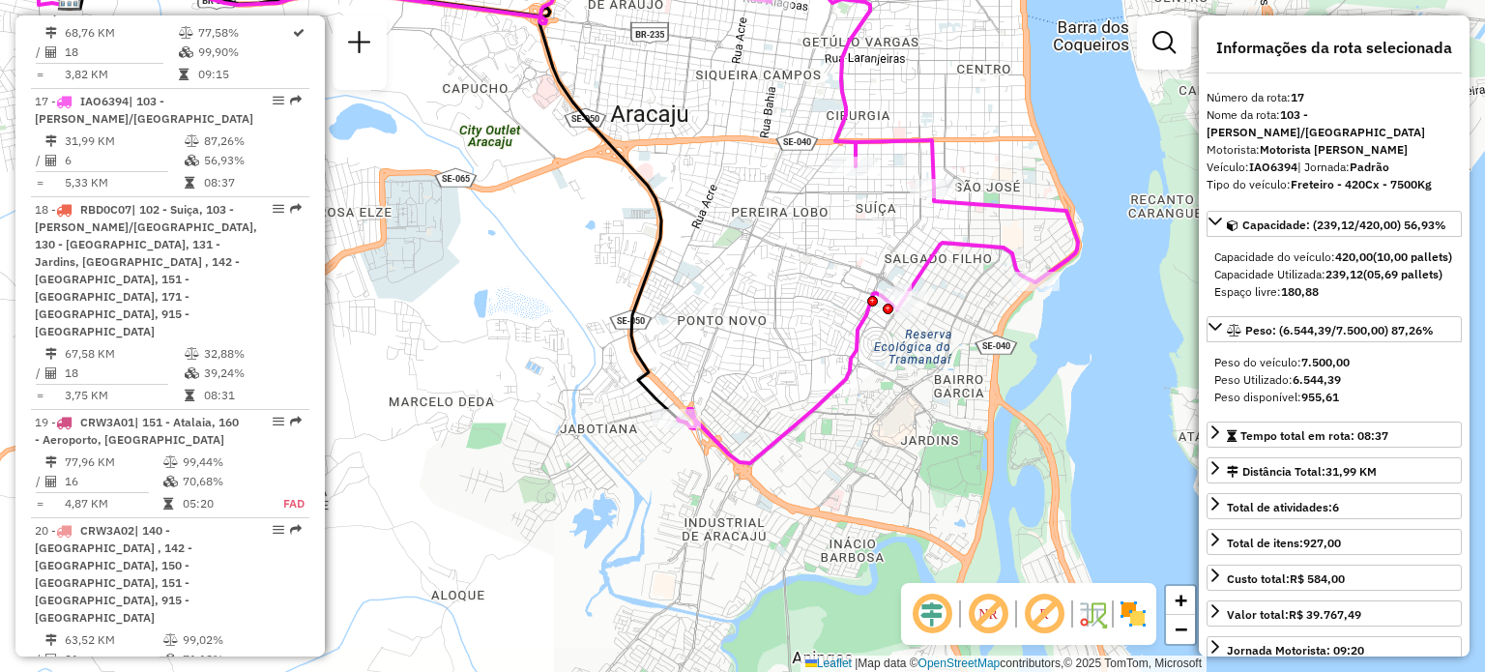
drag, startPoint x: 811, startPoint y: 440, endPoint x: 810, endPoint y: 359, distance: 81.2
click at [810, 359] on div "Janela de atendimento Grade de atendimento Capacidade Transportadoras Veículos …" at bounding box center [742, 336] width 1485 height 672
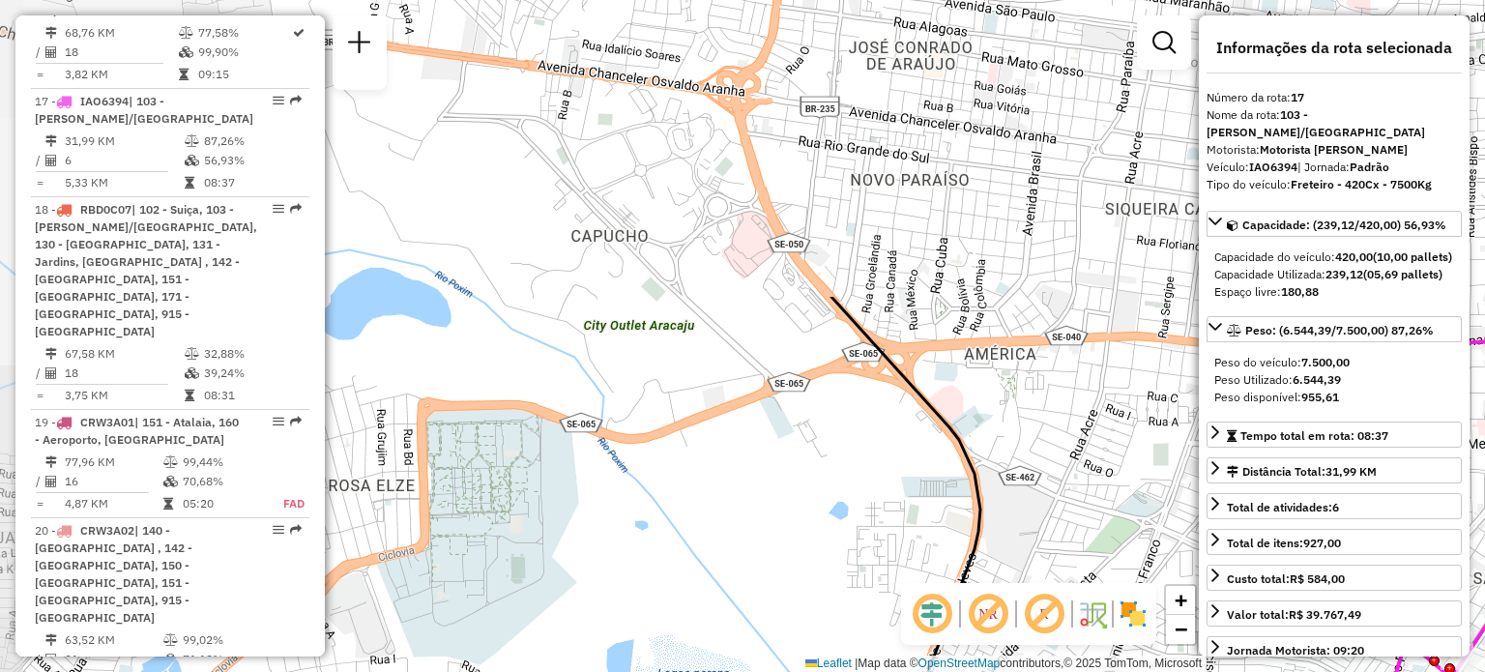
drag, startPoint x: 650, startPoint y: 391, endPoint x: 778, endPoint y: 646, distance: 285.8
click at [778, 646] on div "Janela de atendimento Grade de atendimento Capacidade Transportadoras Veículos …" at bounding box center [742, 336] width 1485 height 672
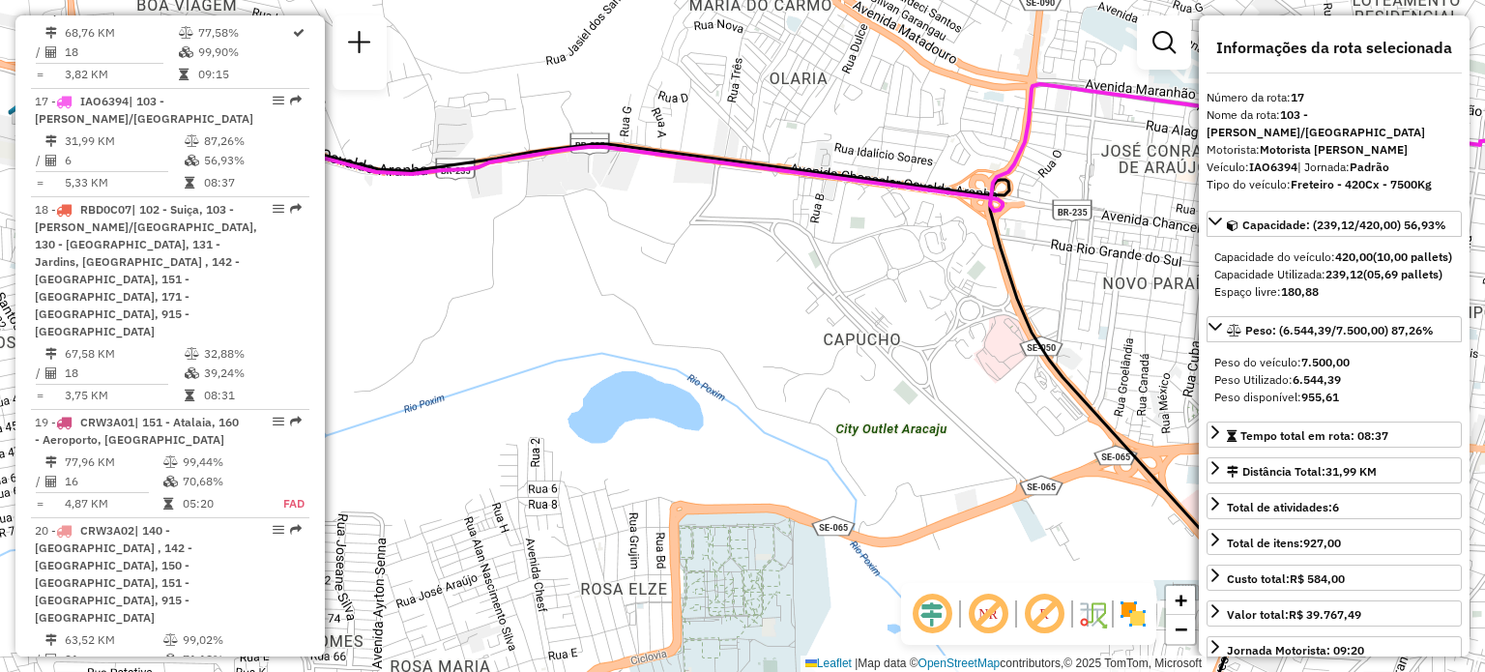
drag, startPoint x: 498, startPoint y: 220, endPoint x: 750, endPoint y: 324, distance: 272.7
click at [750, 324] on div "Janela de atendimento Grade de atendimento Capacidade Transportadoras Veículos …" at bounding box center [742, 336] width 1485 height 672
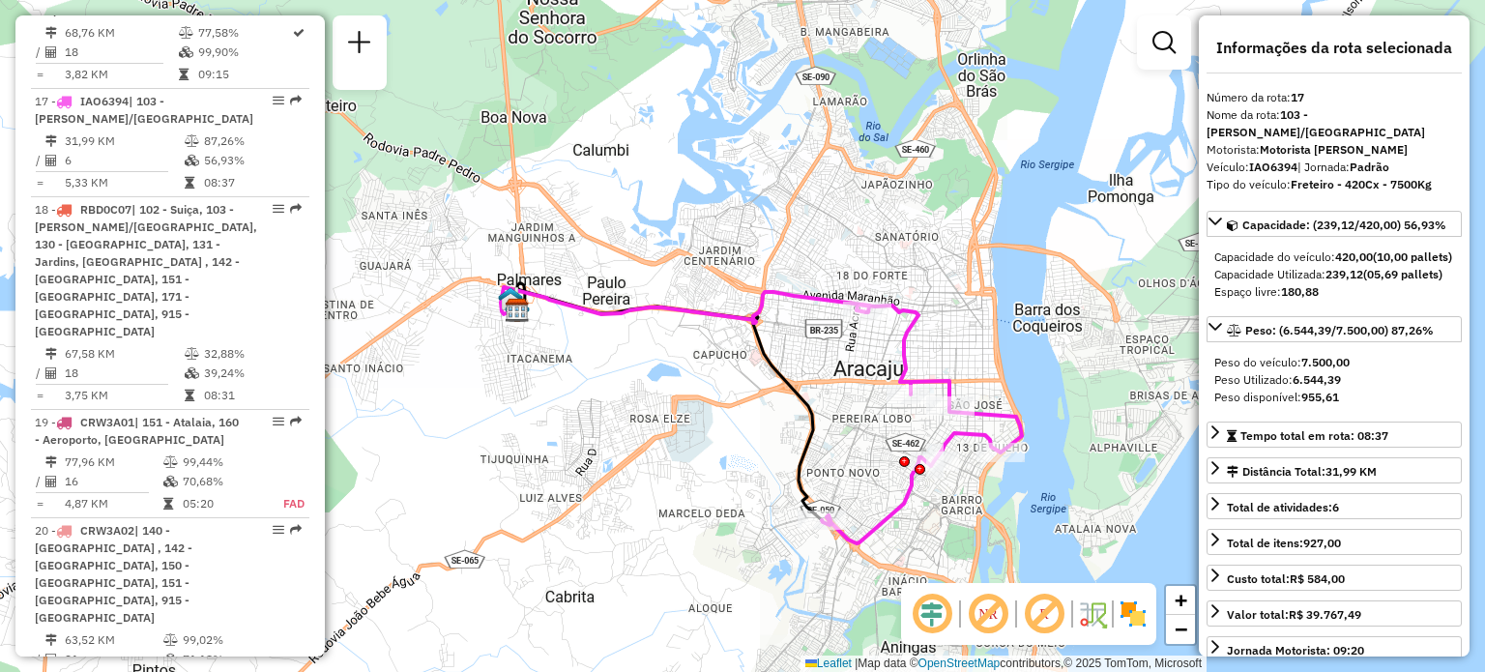
drag, startPoint x: 770, startPoint y: 420, endPoint x: 712, endPoint y: 447, distance: 63.1
click at [712, 447] on div "Janela de atendimento Grade de atendimento Capacidade Transportadoras Veículos …" at bounding box center [742, 336] width 1485 height 672
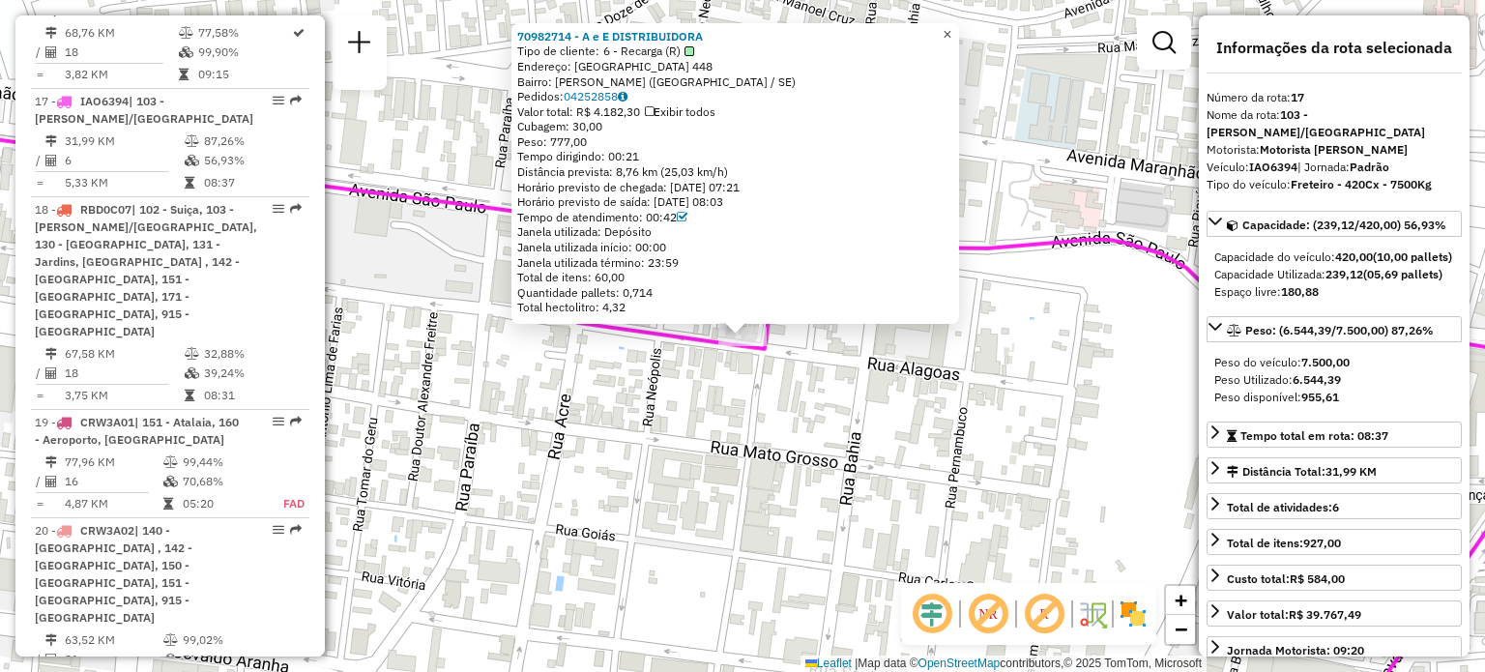
click at [953, 29] on link "×" at bounding box center [947, 34] width 23 height 23
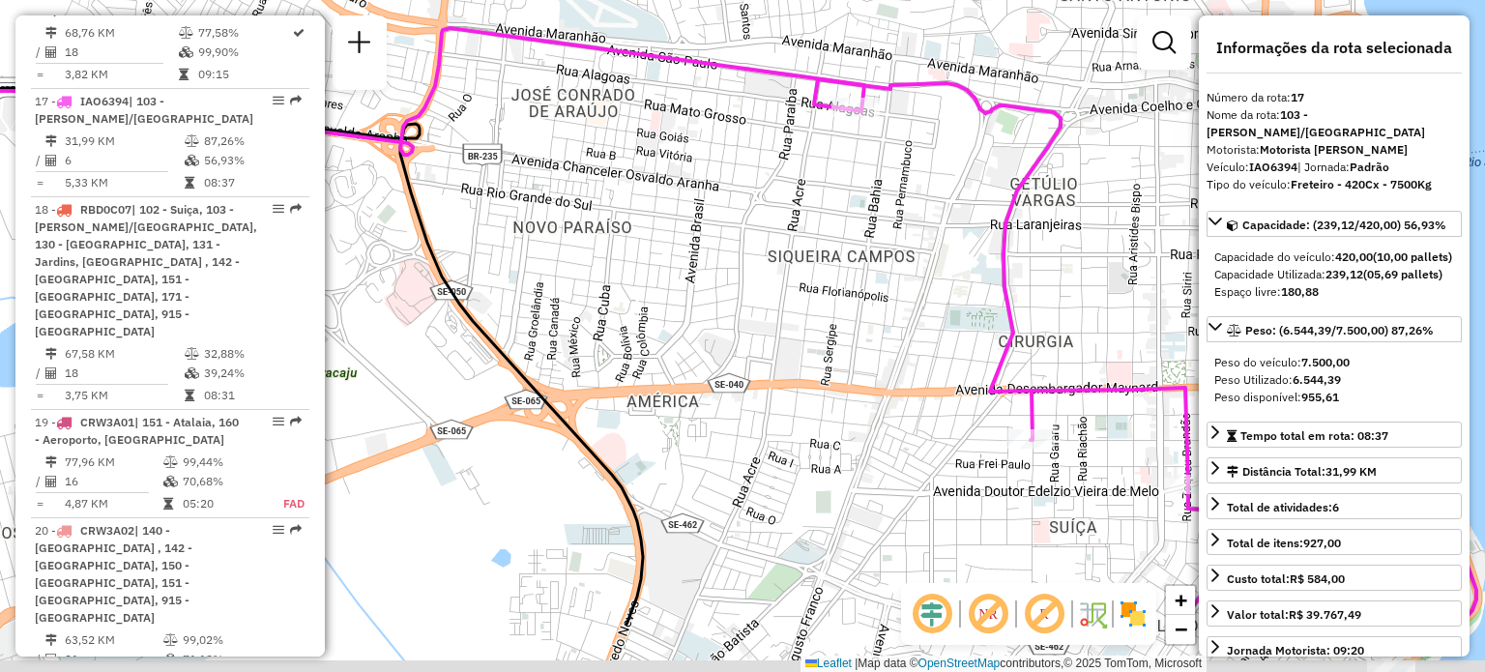
drag, startPoint x: 918, startPoint y: 301, endPoint x: 897, endPoint y: 216, distance: 87.7
click at [897, 216] on div "Janela de atendimento Grade de atendimento Capacidade Transportadoras Veículos …" at bounding box center [742, 336] width 1485 height 672
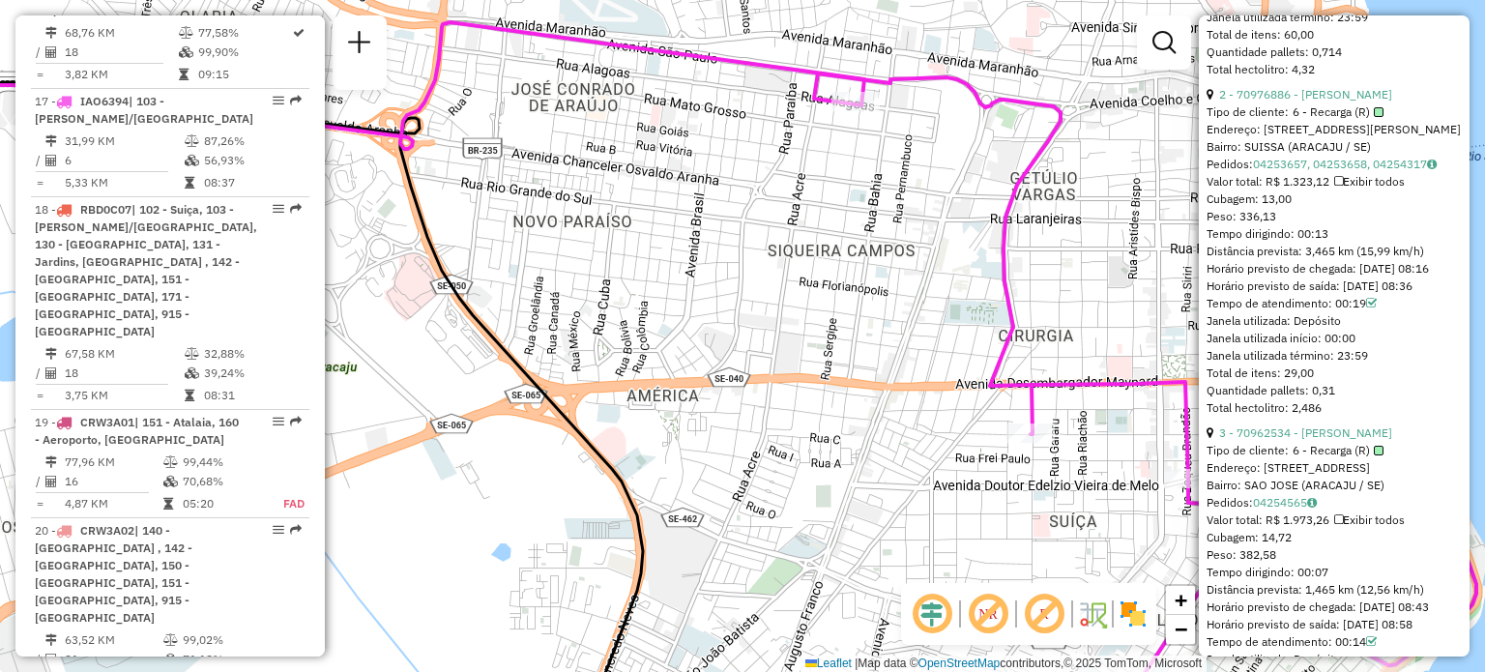
scroll to position [1063, 0]
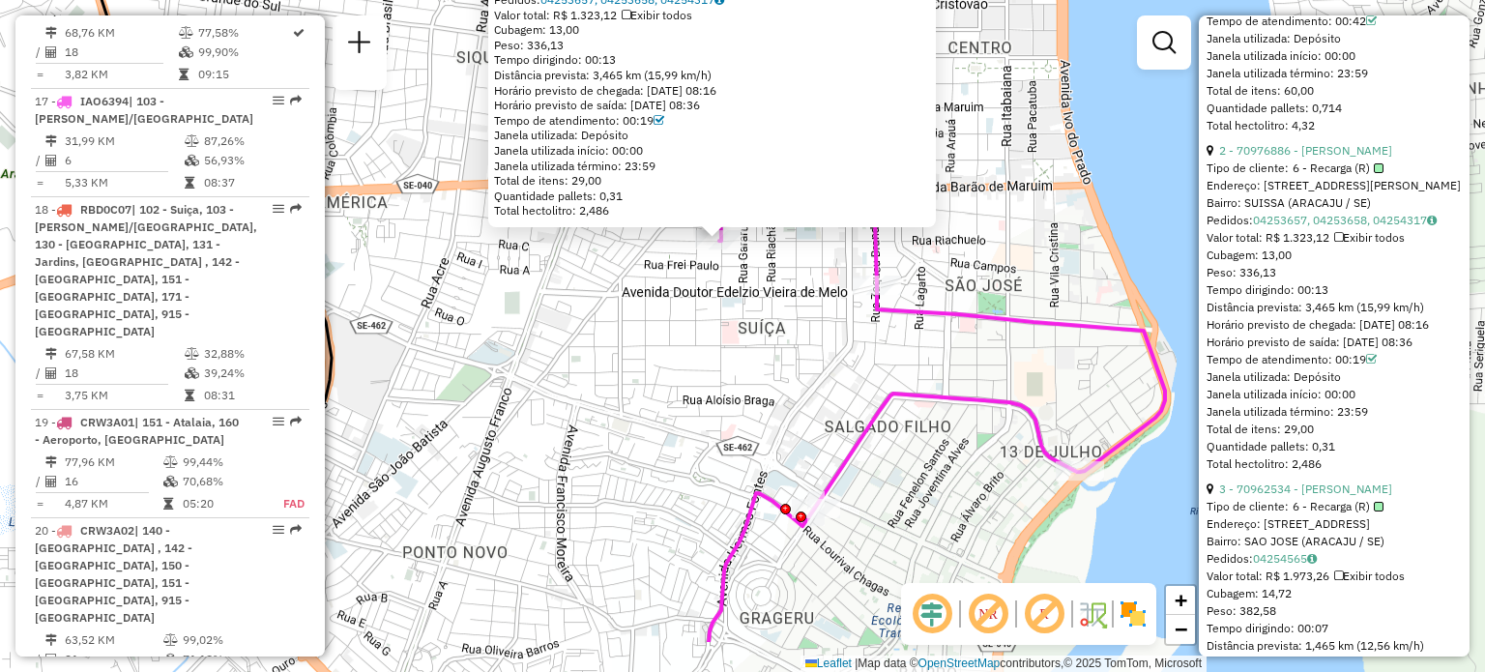
drag, startPoint x: 994, startPoint y: 463, endPoint x: 971, endPoint y: 366, distance: 99.4
click at [971, 366] on div "70976886 - MIGUEL NUNES DE REZE Tipo de cliente: 6 - Recarga (R) Endereço: R TE…" at bounding box center [742, 336] width 1485 height 672
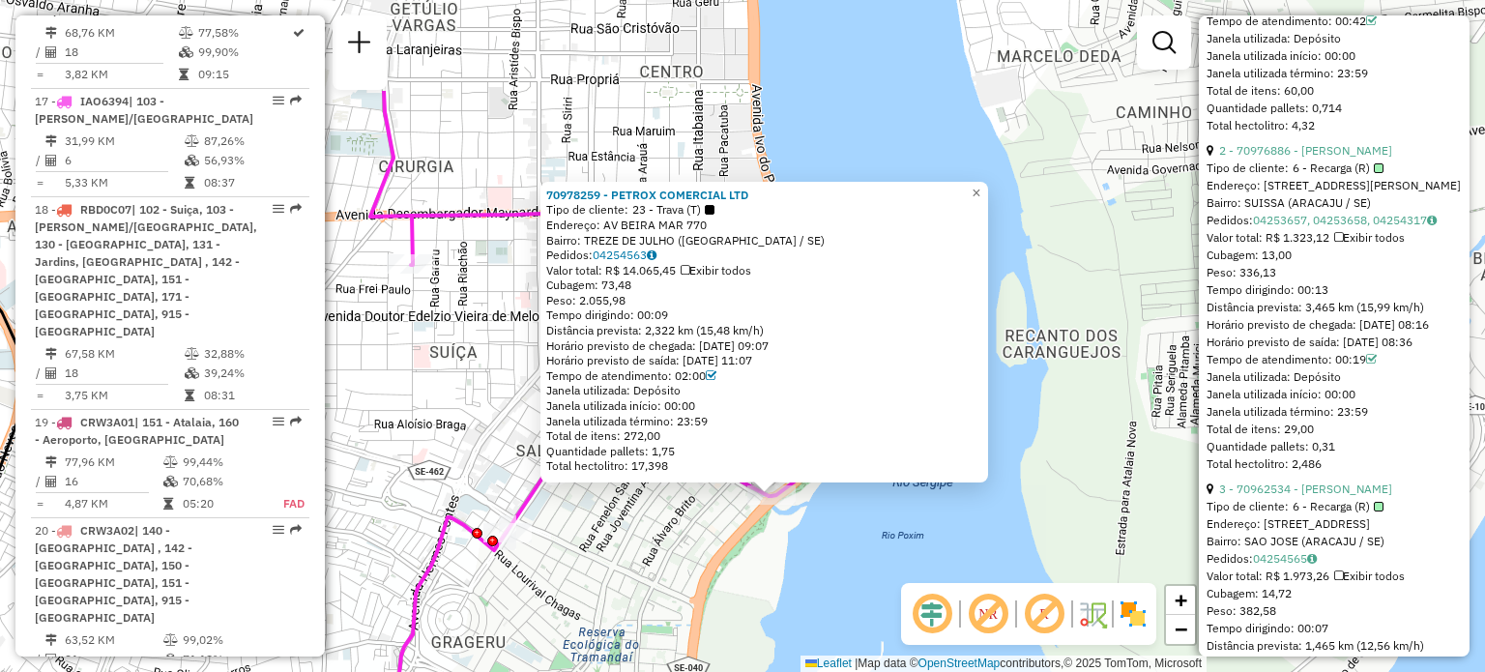
drag, startPoint x: 608, startPoint y: 379, endPoint x: 638, endPoint y: 529, distance: 152.8
click at [638, 529] on div "70978259 - PETROX COMERCIAL LTD Tipo de cliente: 23 - Trava (T) Endereço: AV BE…" at bounding box center [742, 336] width 1485 height 672
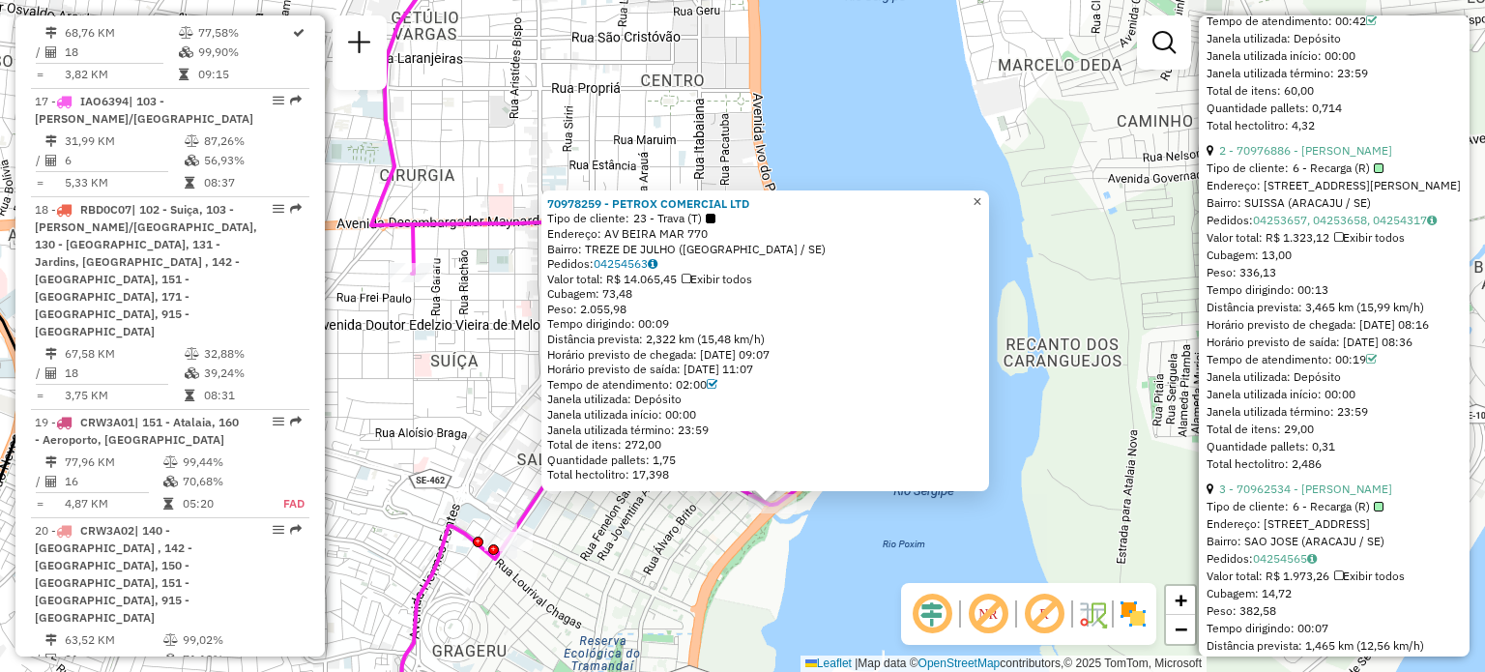
click at [989, 198] on link "×" at bounding box center [977, 201] width 23 height 23
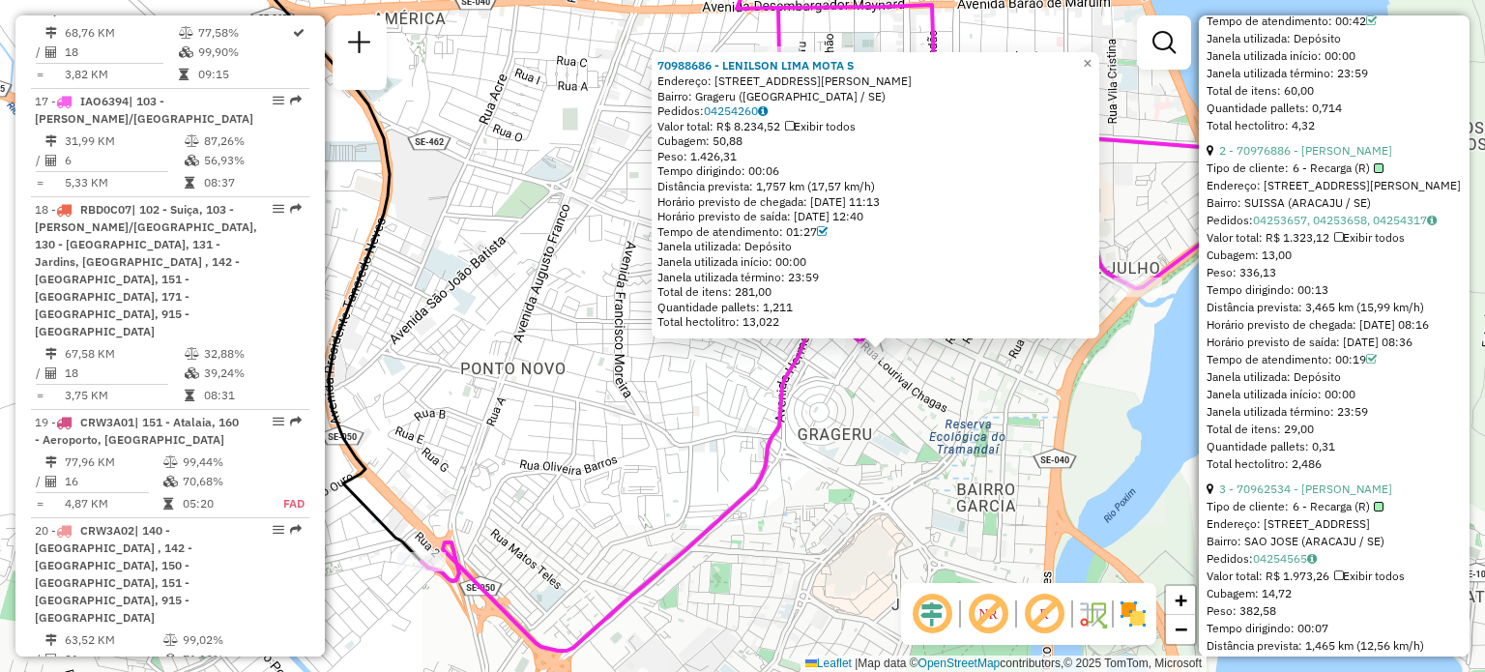
drag, startPoint x: 529, startPoint y: 472, endPoint x: 669, endPoint y: 486, distance: 140.9
click at [669, 486] on div "70988686 - LENILSON LIMA MOTA S Endereço: Avenida Pedro Paes Azevedo, 737 Bairr…" at bounding box center [742, 336] width 1485 height 672
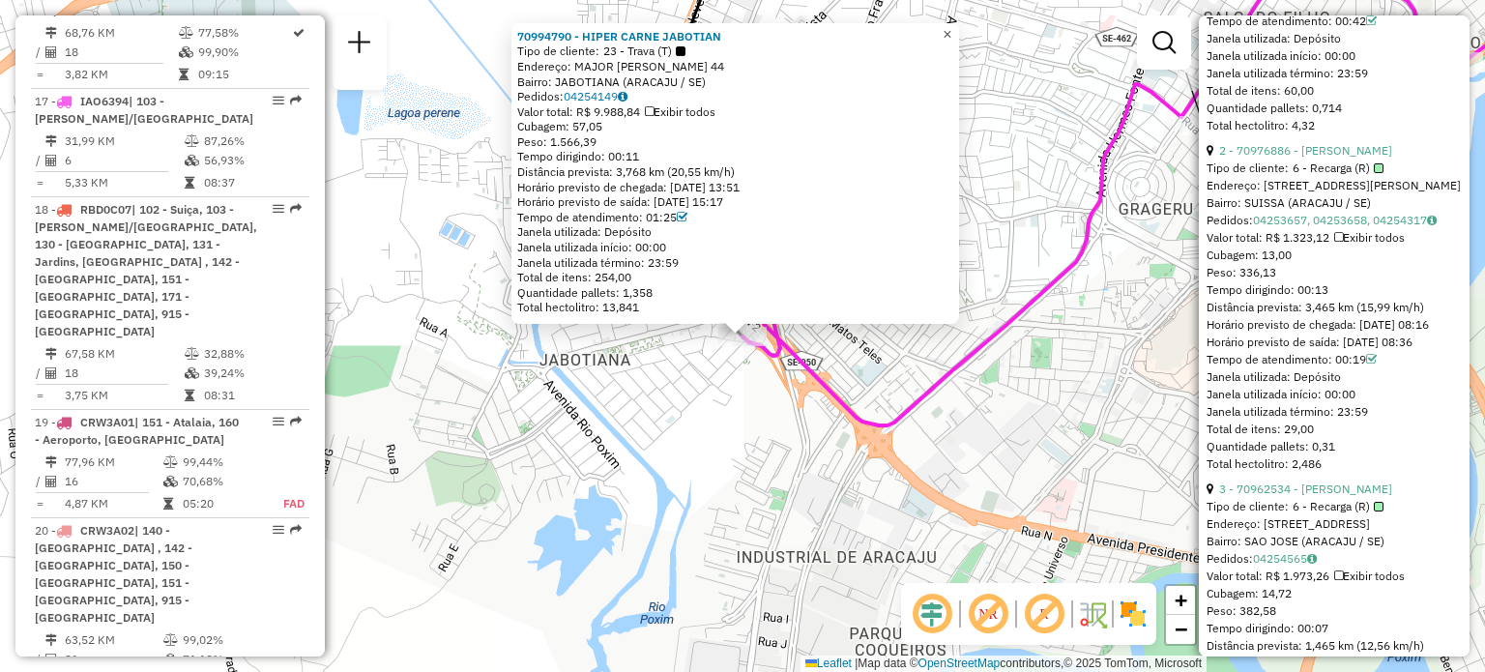
click at [951, 28] on span "×" at bounding box center [947, 34] width 9 height 16
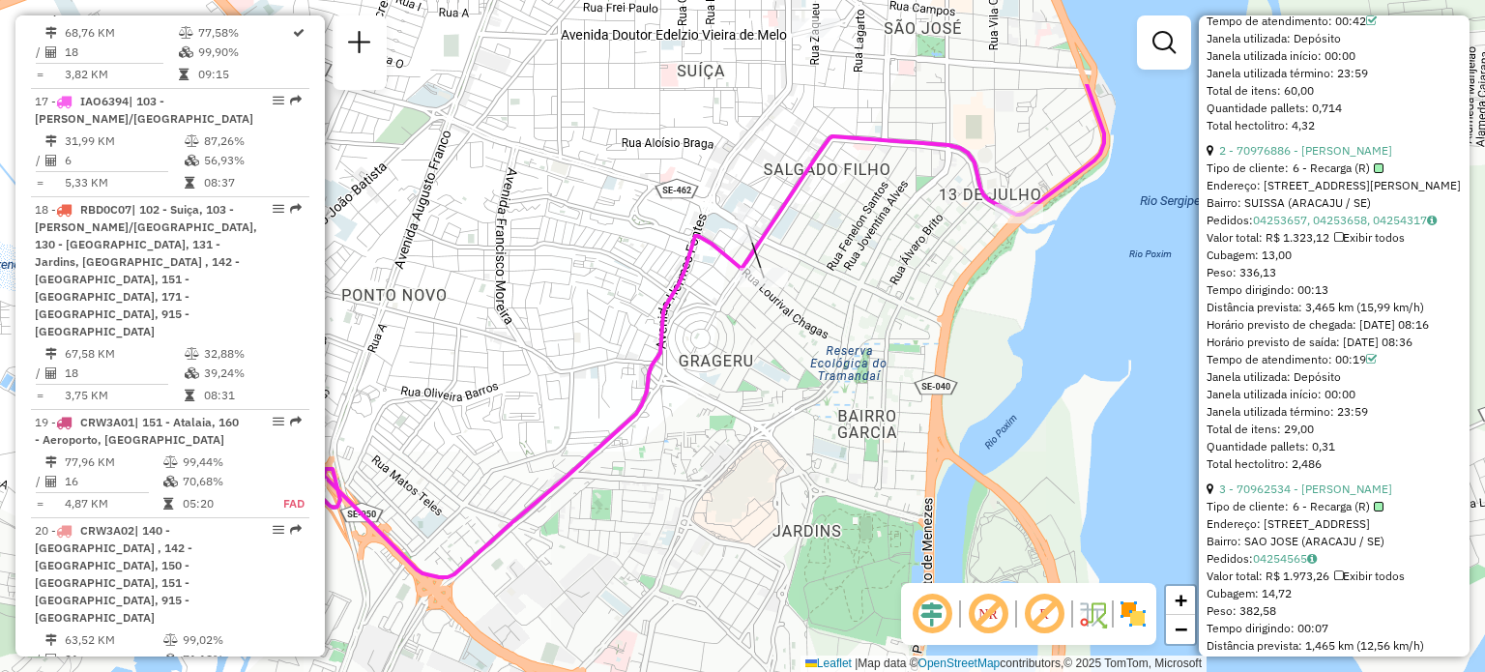
drag, startPoint x: 954, startPoint y: 153, endPoint x: 513, endPoint y: 305, distance: 466.2
click at [513, 305] on div "Janela de atendimento Grade de atendimento Capacidade Transportadoras Veículos …" at bounding box center [742, 336] width 1485 height 672
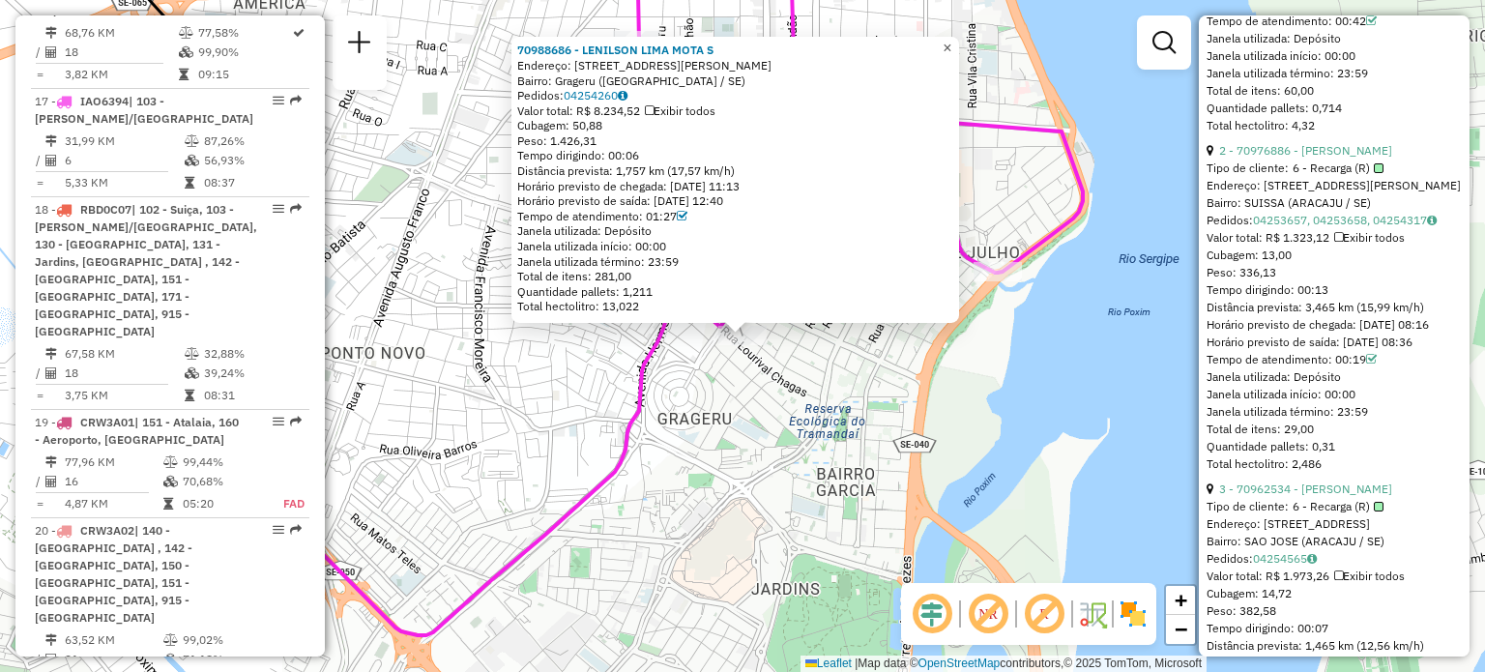
click at [951, 40] on span "×" at bounding box center [947, 48] width 9 height 16
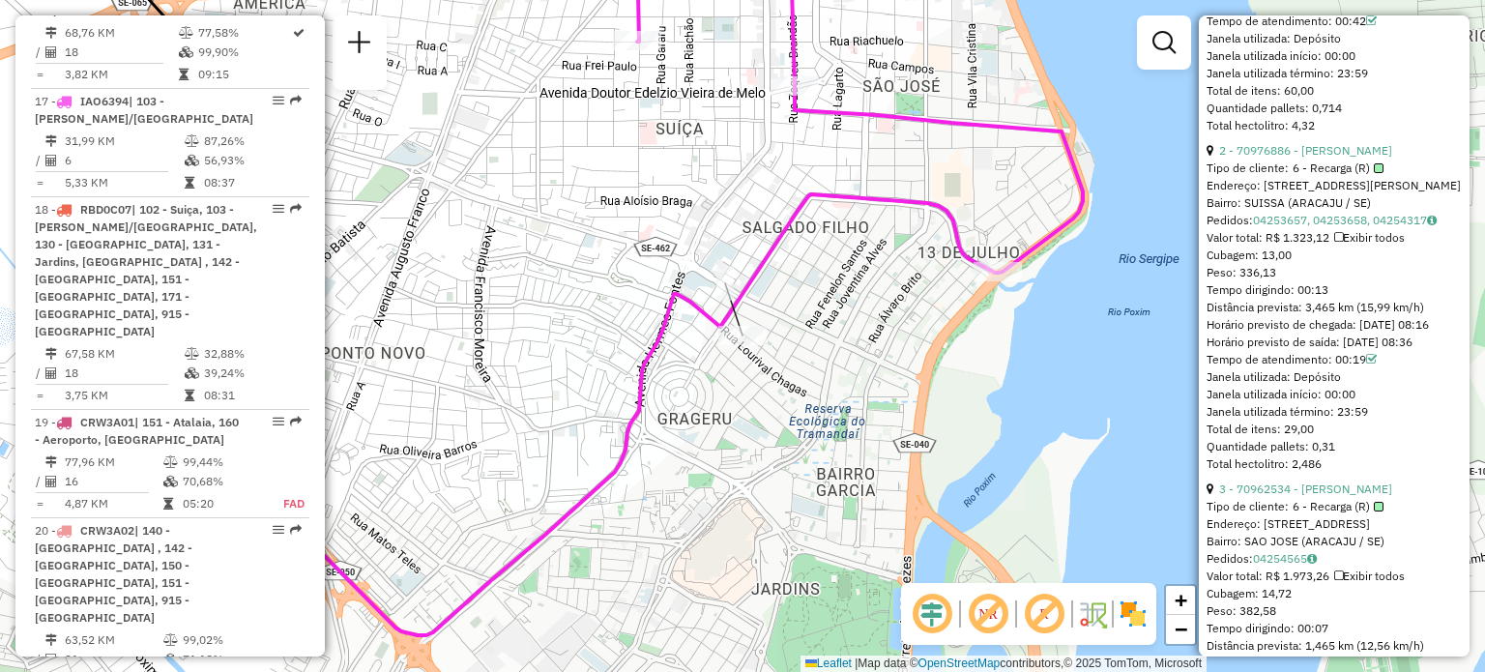
drag, startPoint x: 804, startPoint y: 172, endPoint x: 801, endPoint y: 248, distance: 76.4
click at [801, 248] on div "Janela de atendimento Grade de atendimento Capacidade Transportadoras Veículos …" at bounding box center [742, 336] width 1485 height 672
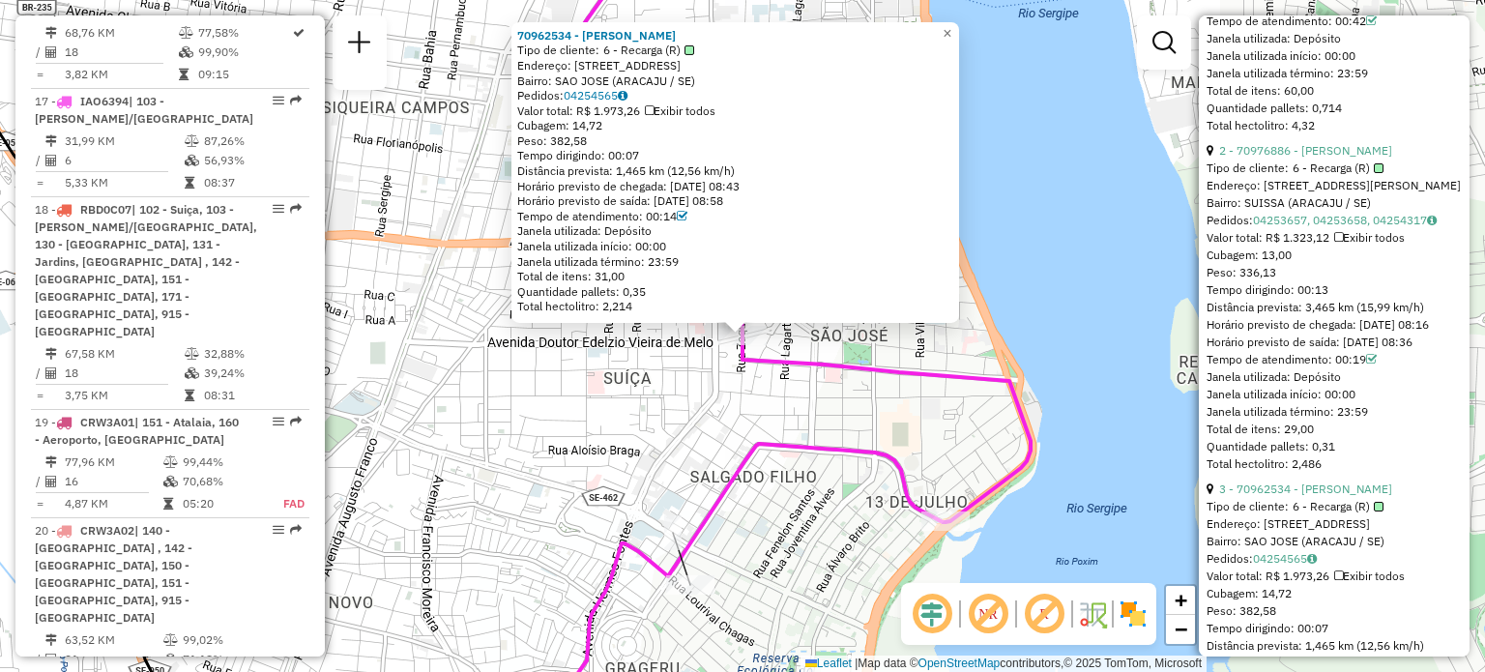
click at [581, 379] on div "70962534 - JOSE DE SOUZA LIMA Tipo de cliente: 6 - Recarga (R) Endereço: R Zaqu…" at bounding box center [742, 336] width 1485 height 672
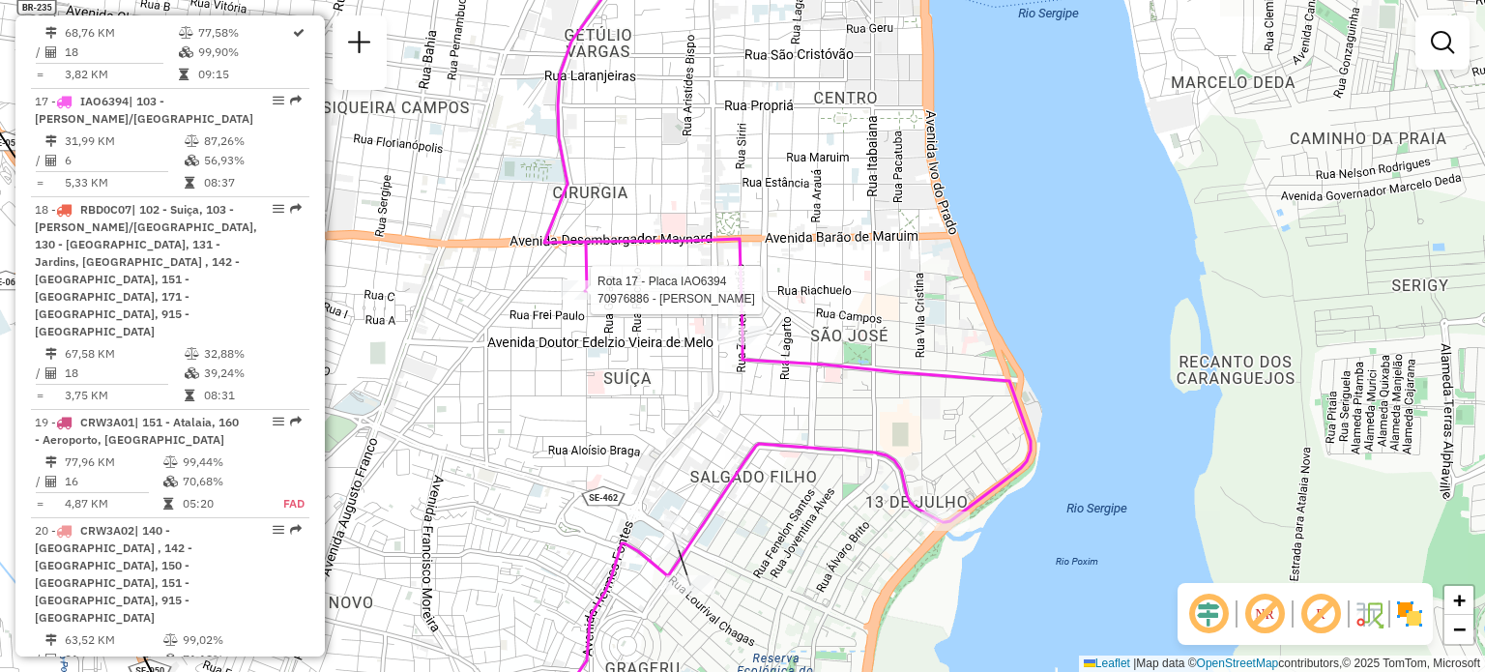
select select "**********"
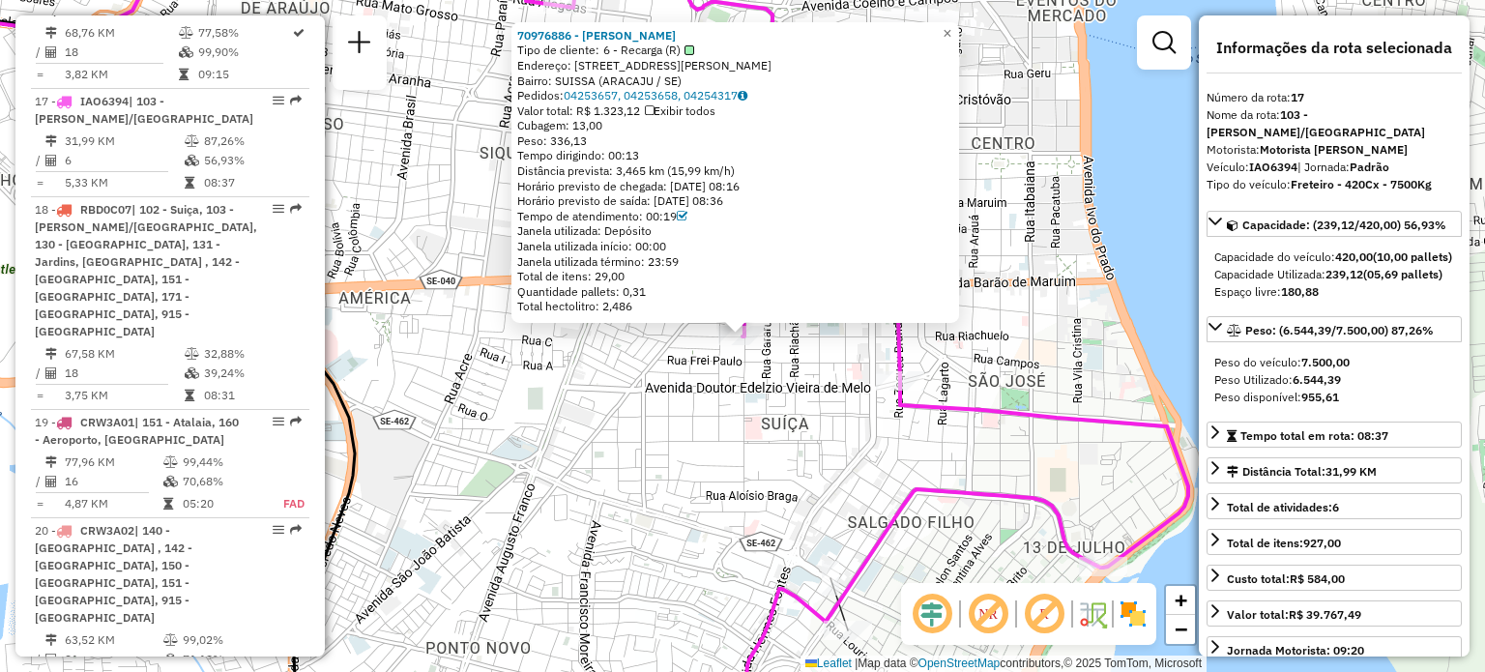
click at [584, 369] on div "70976886 - MIGUEL NUNES DE REZE Tipo de cliente: 6 - Recarga (R) Endereço: R TE…" at bounding box center [742, 336] width 1485 height 672
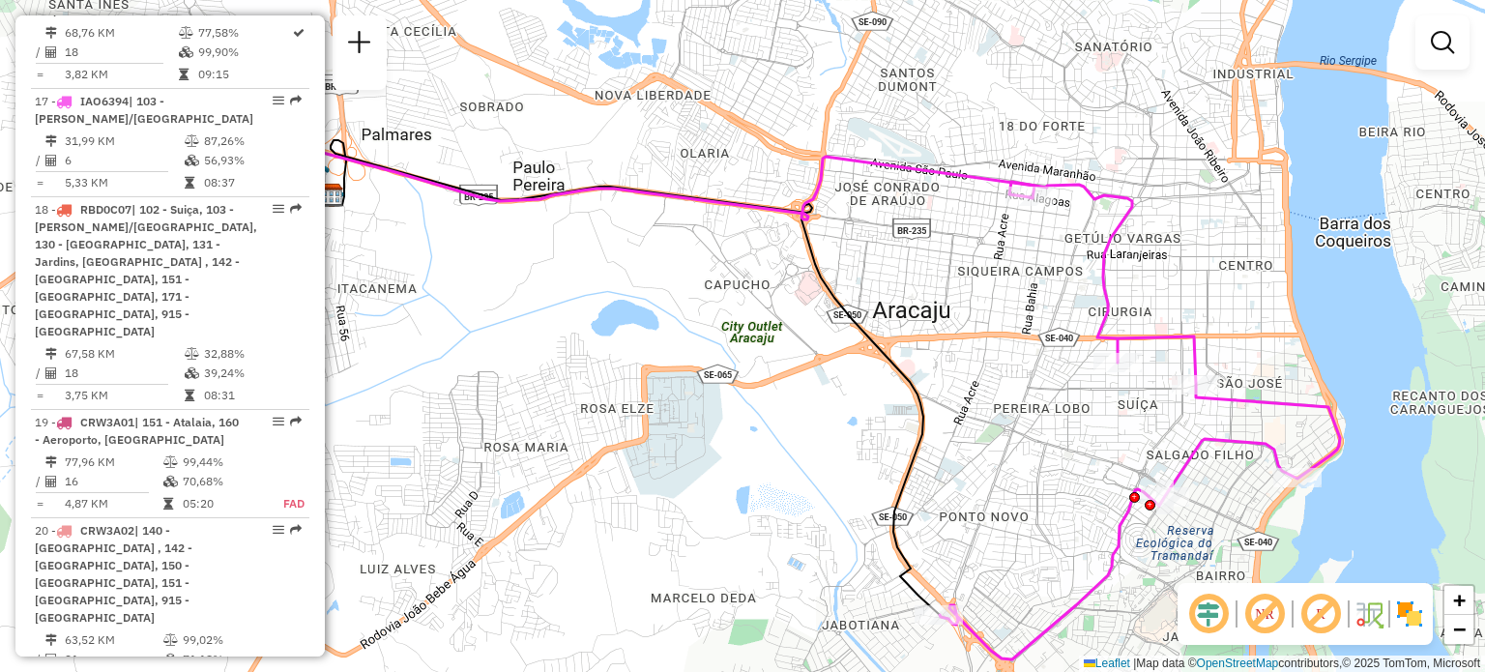
drag, startPoint x: 607, startPoint y: 388, endPoint x: 1029, endPoint y: 396, distance: 421.6
click at [1029, 396] on div "Janela de atendimento Grade de atendimento Capacidade Transportadoras Veículos …" at bounding box center [742, 336] width 1485 height 672
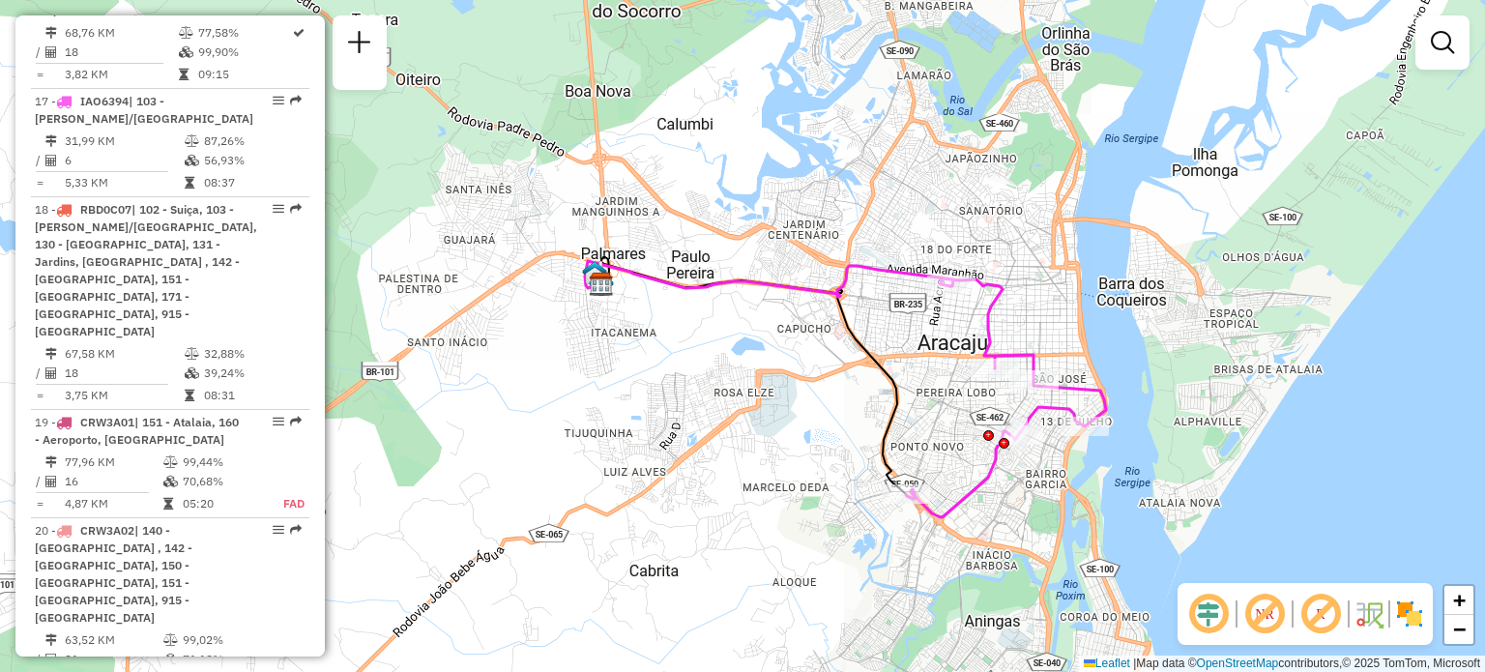
drag, startPoint x: 1003, startPoint y: 406, endPoint x: 932, endPoint y: 400, distance: 71.8
click at [932, 400] on div "Janela de atendimento Grade de atendimento Capacidade Transportadoras Veículos …" at bounding box center [742, 336] width 1485 height 672
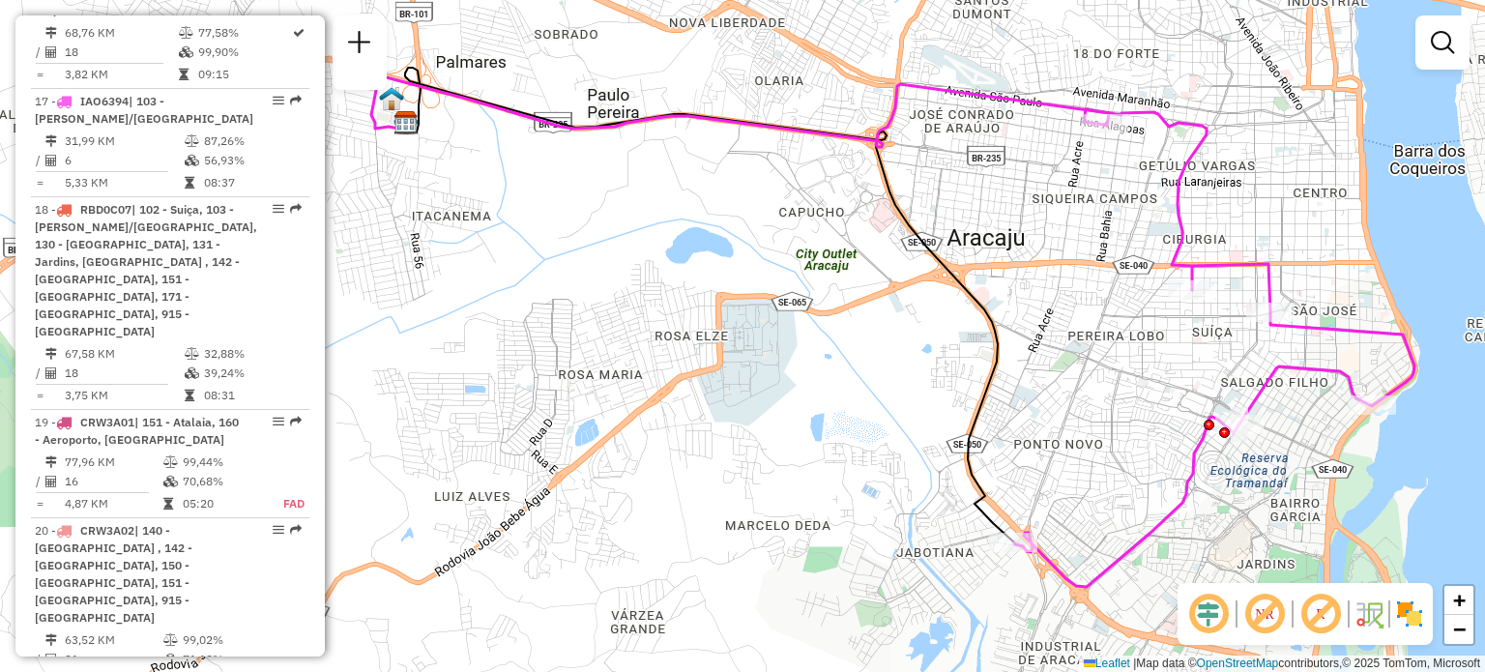
drag, startPoint x: 932, startPoint y: 401, endPoint x: 1066, endPoint y: 355, distance: 142.2
click at [1066, 355] on div "Janela de atendimento Grade de atendimento Capacidade Transportadoras Veículos …" at bounding box center [742, 336] width 1485 height 672
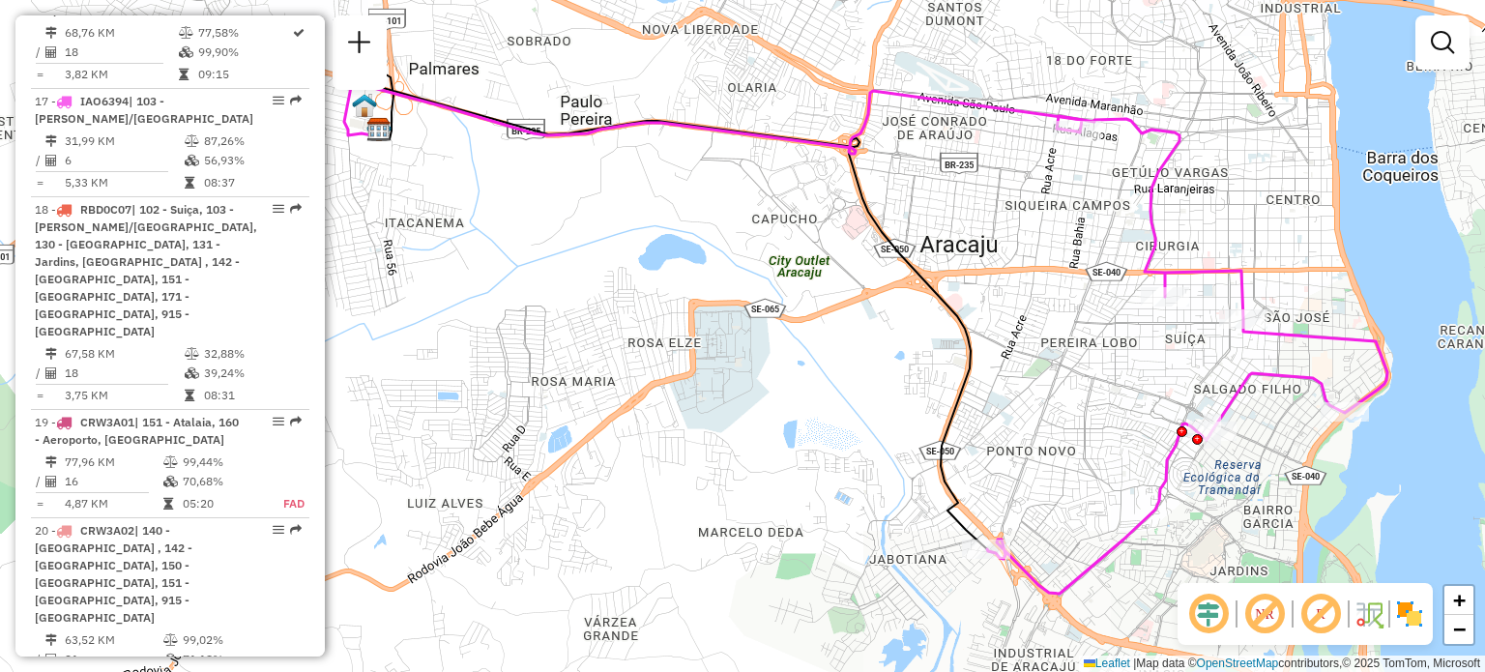
drag, startPoint x: 874, startPoint y: 379, endPoint x: 847, endPoint y: 386, distance: 27.9
click at [847, 386] on div "Janela de atendimento Grade de atendimento Capacidade Transportadoras Veículos …" at bounding box center [742, 336] width 1485 height 672
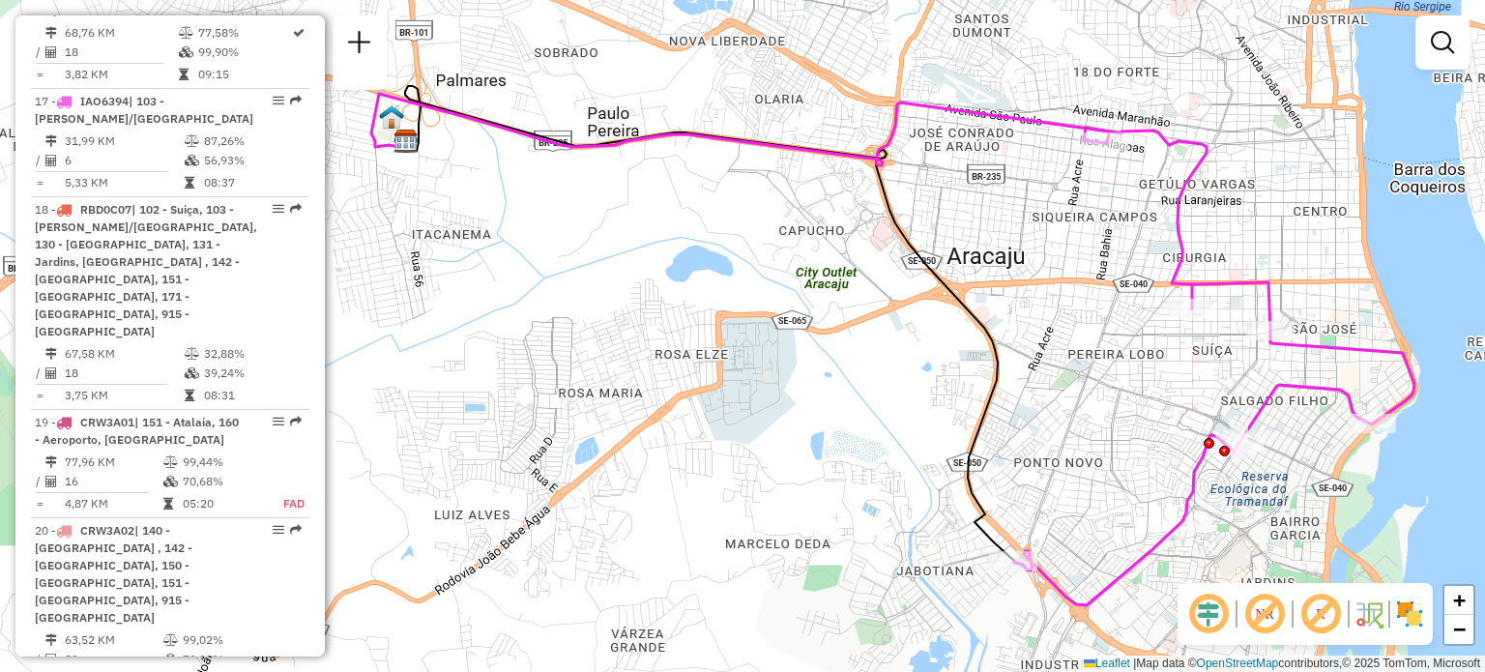
drag, startPoint x: 615, startPoint y: 258, endPoint x: 642, endPoint y: 270, distance: 29.4
click at [642, 270] on div "Janela de atendimento Grade de atendimento Capacidade Transportadoras Veículos …" at bounding box center [742, 336] width 1485 height 672
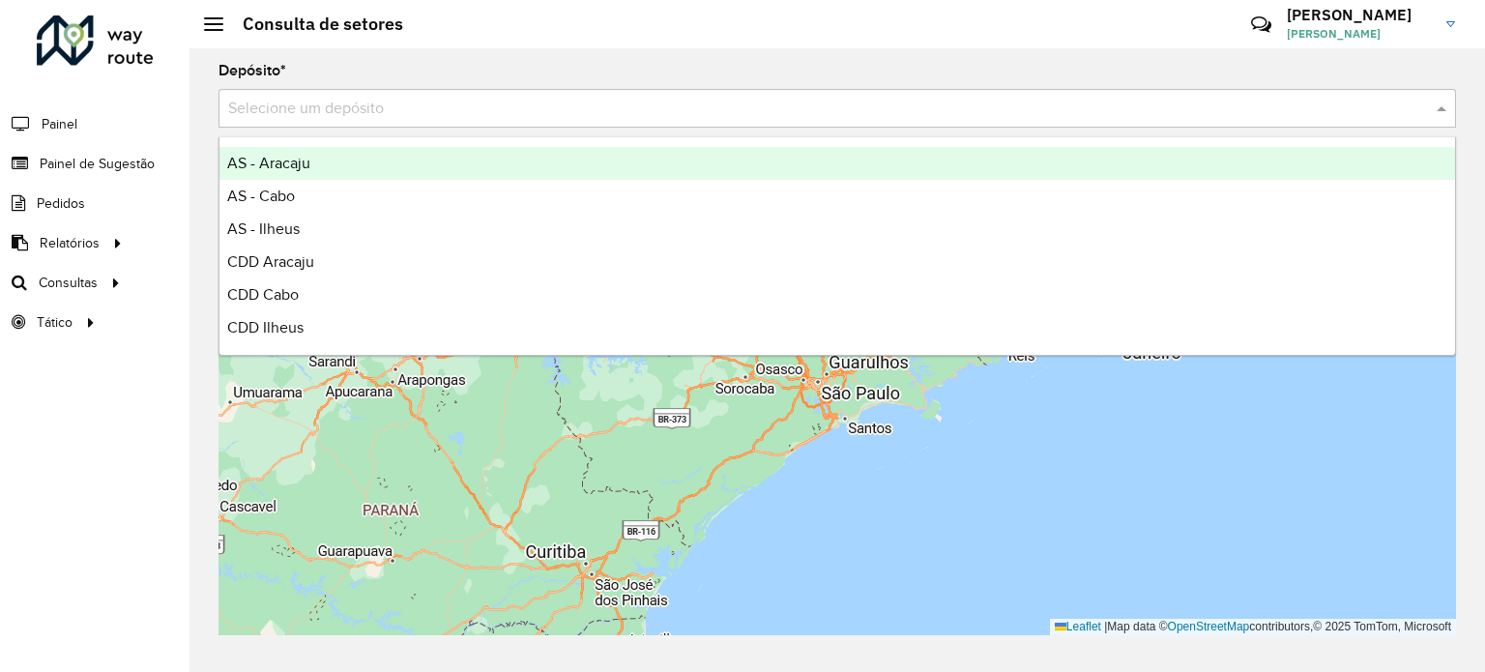
click at [333, 111] on input "text" at bounding box center [817, 109] width 1179 height 23
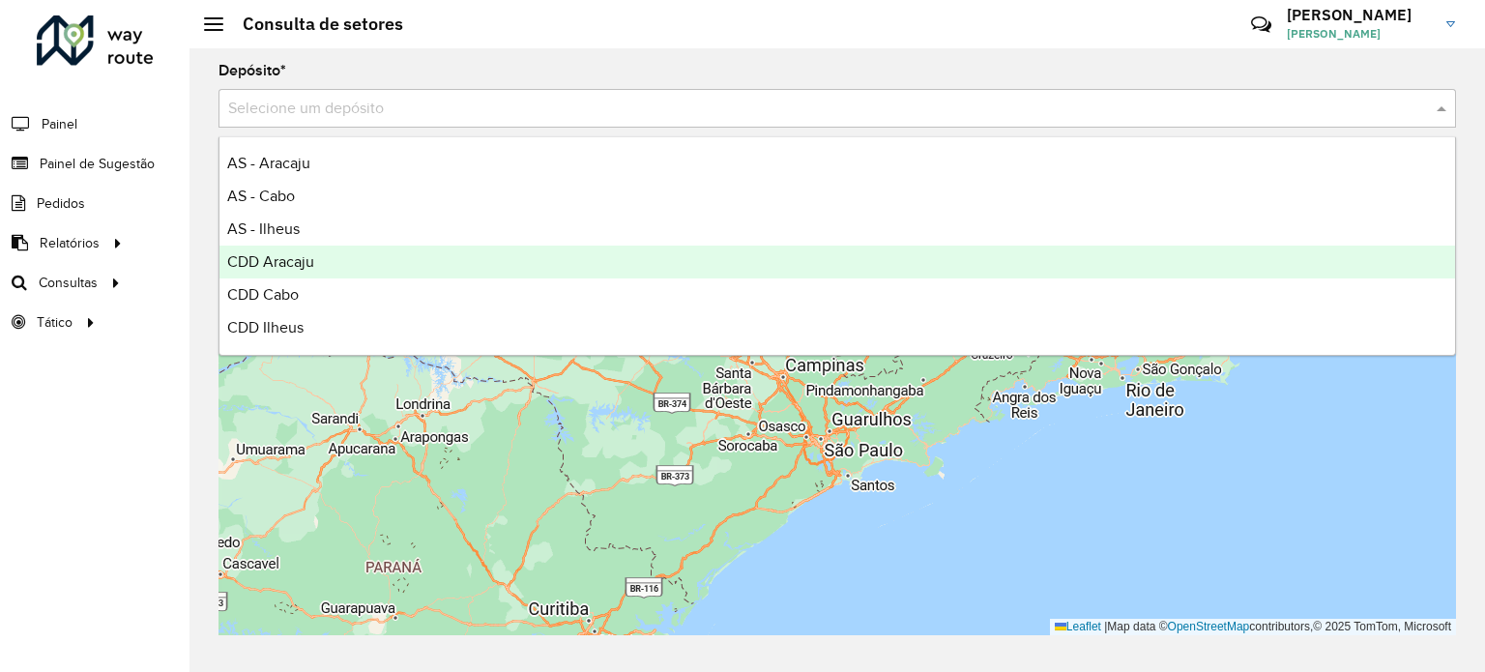
click at [294, 262] on span "CDD Aracaju" at bounding box center [270, 261] width 87 height 16
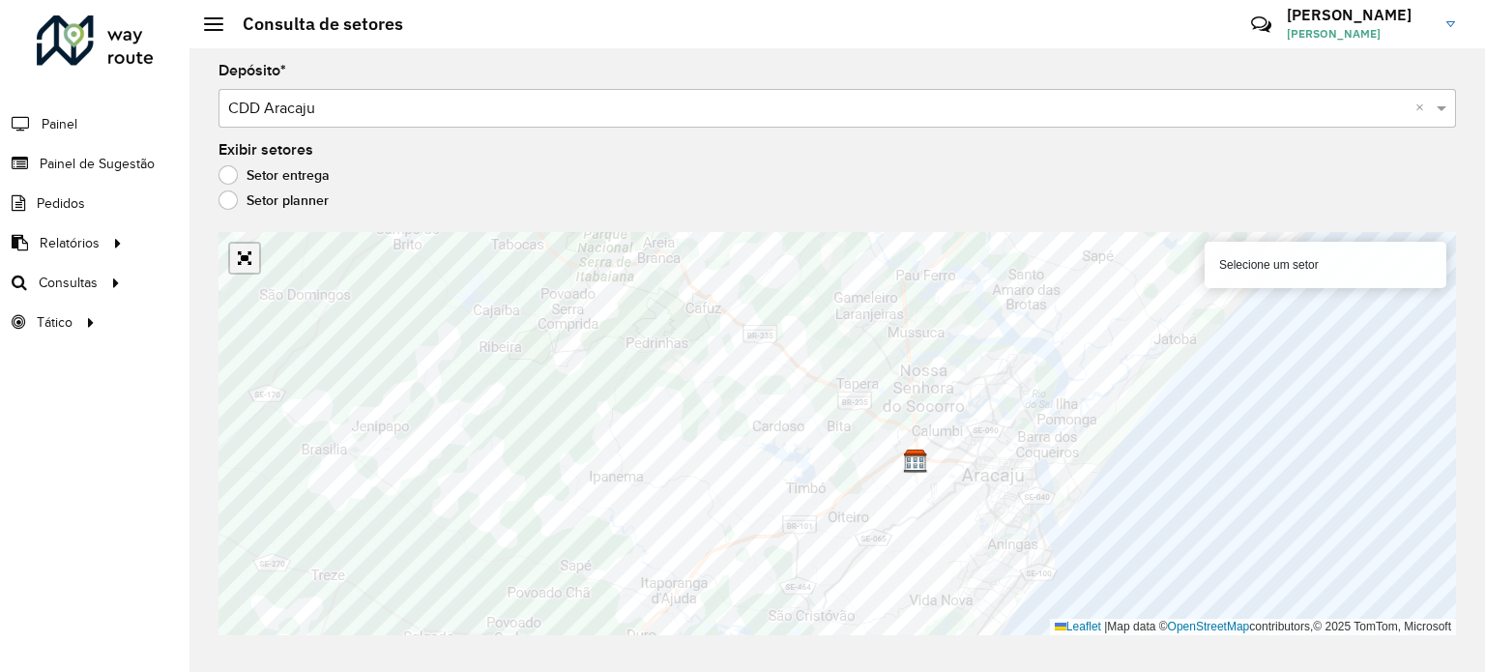
click at [239, 255] on link "Abrir mapa em tela cheia" at bounding box center [244, 258] width 29 height 29
